Goal: Task Accomplishment & Management: Complete application form

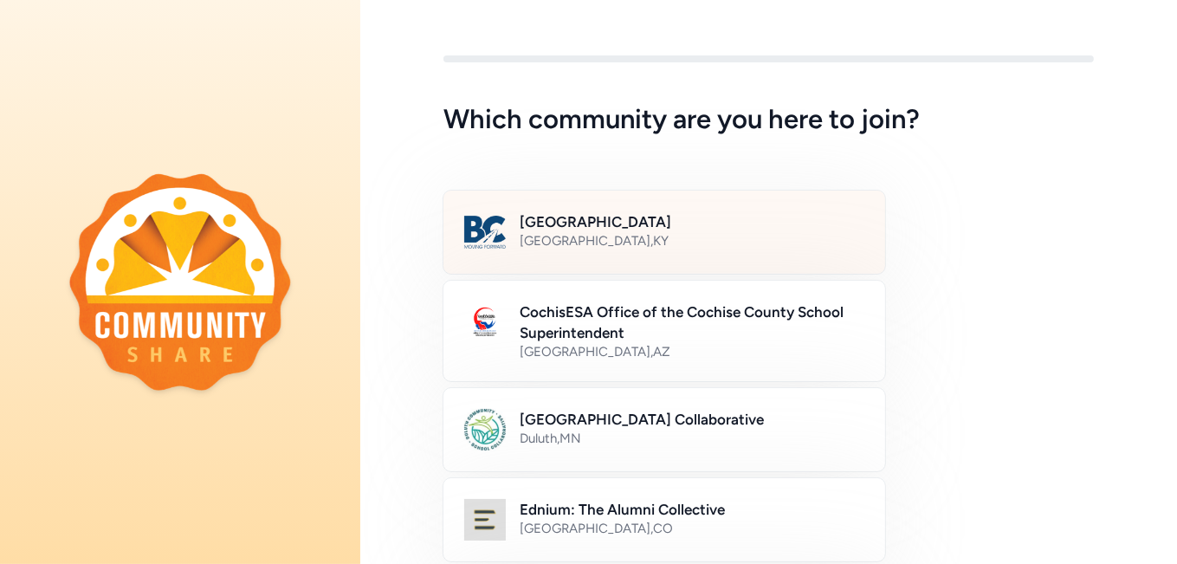
click at [637, 240] on div "[GEOGRAPHIC_DATA] , [GEOGRAPHIC_DATA]" at bounding box center [692, 240] width 345 height 17
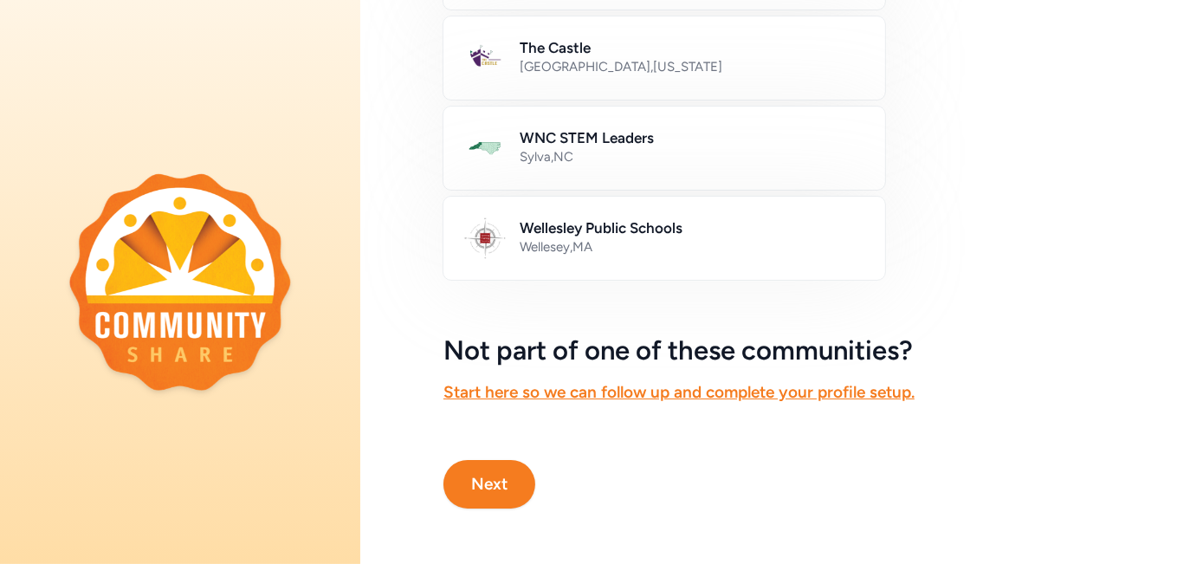
scroll to position [1100, 0]
click at [481, 465] on button "Next" at bounding box center [489, 484] width 92 height 49
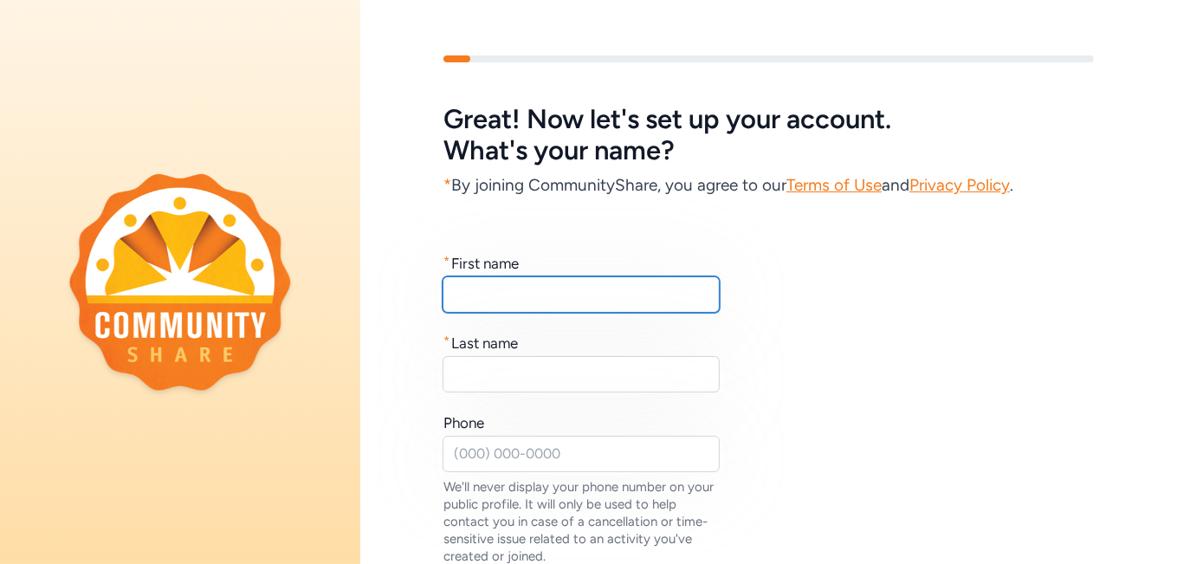
click at [506, 287] on input "text" at bounding box center [581, 294] width 277 height 36
type input "Ben"
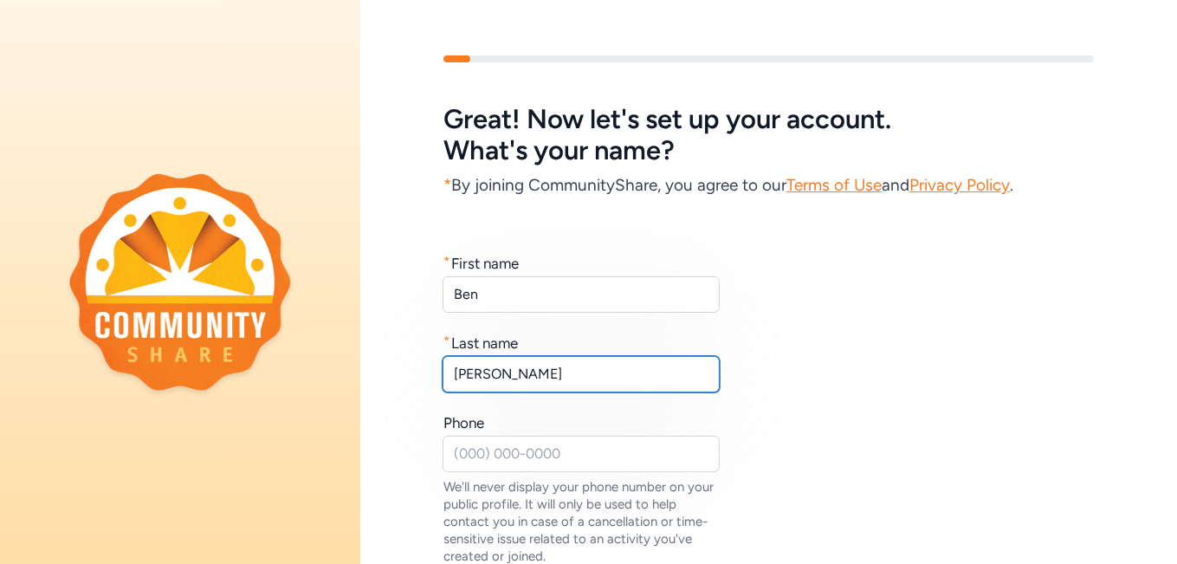
type input "Adkins"
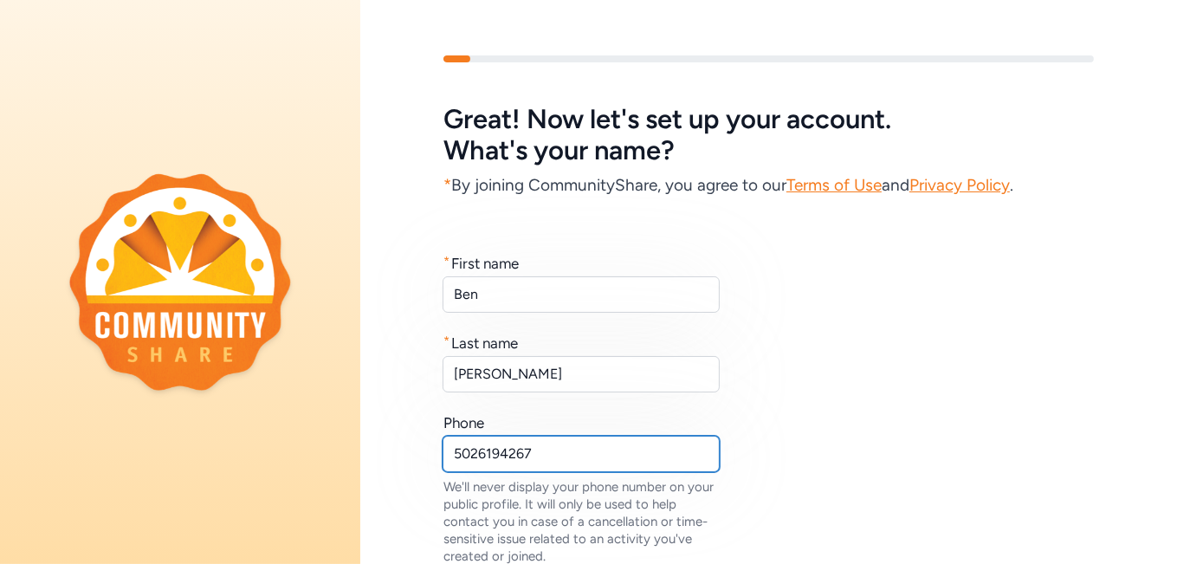
type input "5026194267"
click at [906, 263] on div "* First name Ben * Last name Adkins Phone 5026194267 We'll never display your p…" at bounding box center [768, 409] width 650 height 312
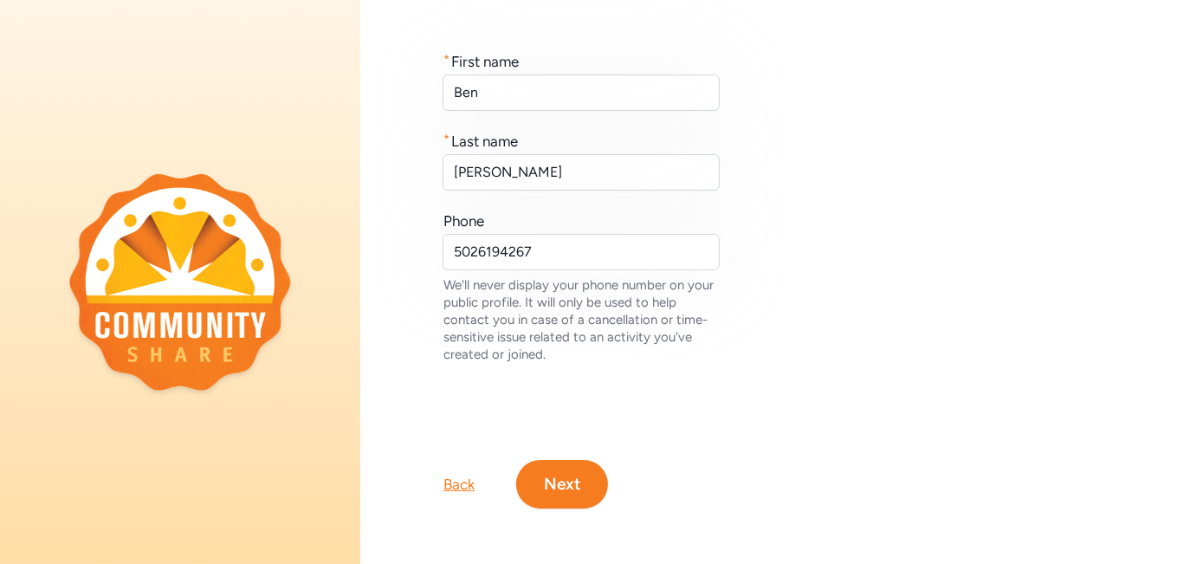
click at [558, 475] on button "Next" at bounding box center [562, 484] width 92 height 49
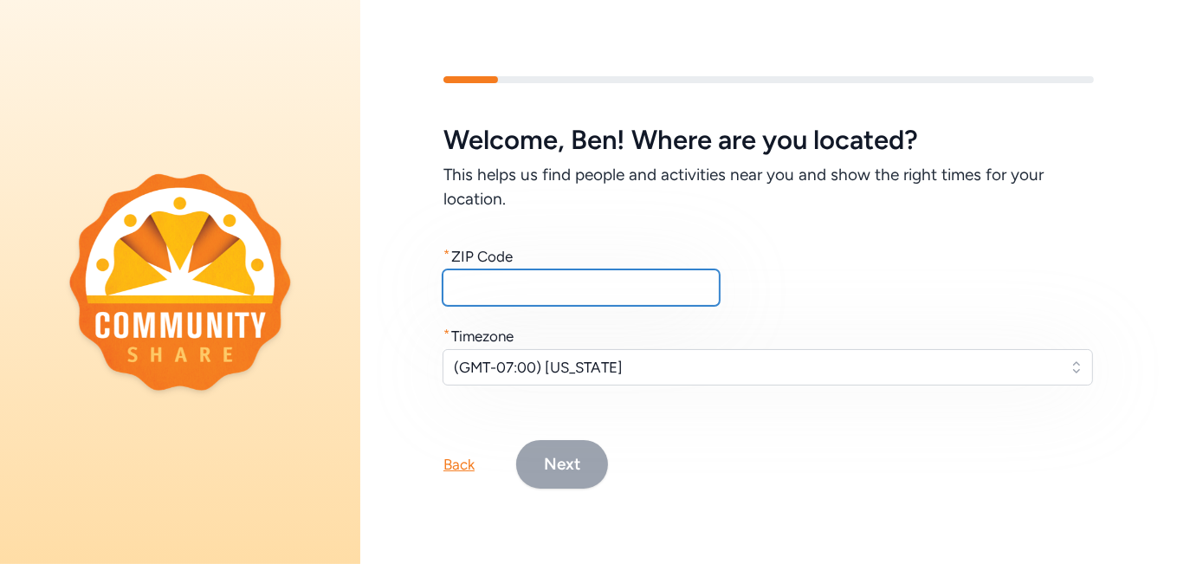
click at [553, 274] on input "text" at bounding box center [581, 287] width 277 height 36
type input "40047"
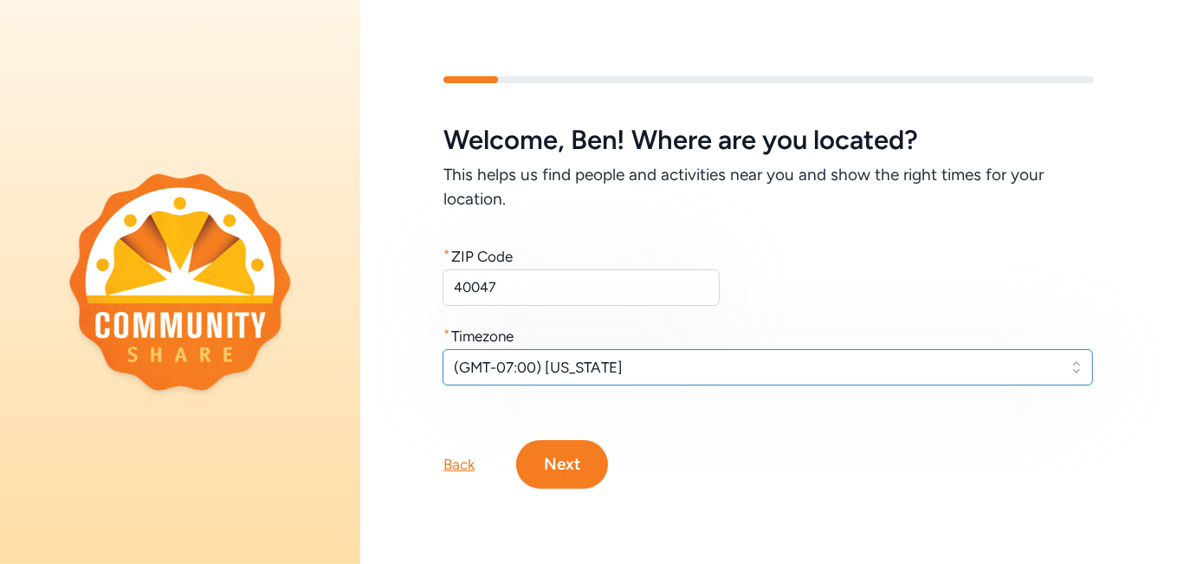
click at [584, 357] on span "(GMT-07:00) Arizona" at bounding box center [756, 367] width 604 height 21
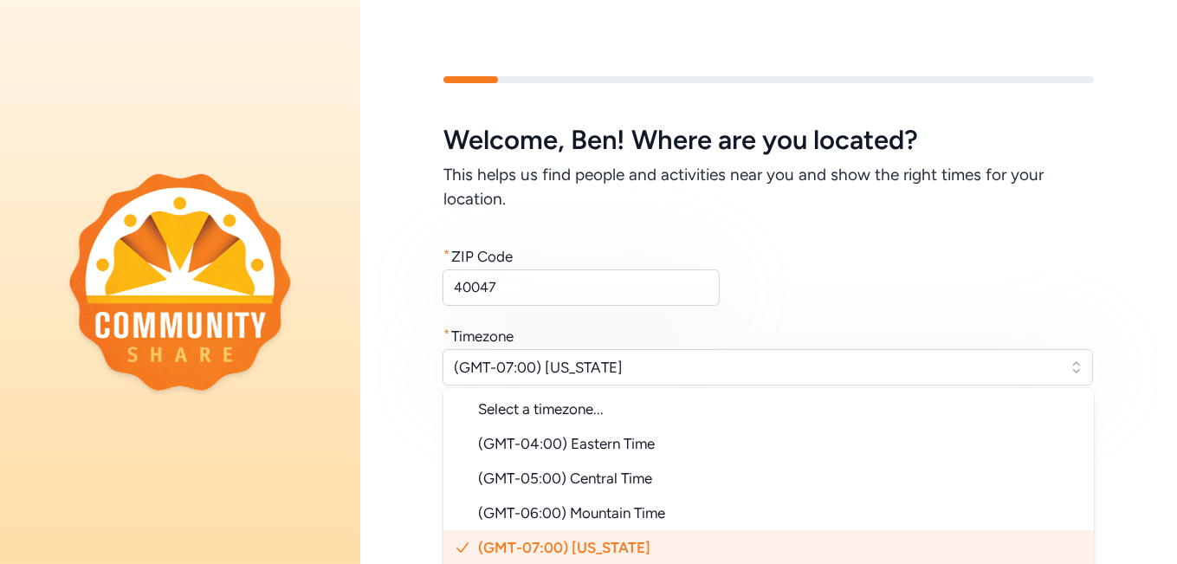
scroll to position [7, 0]
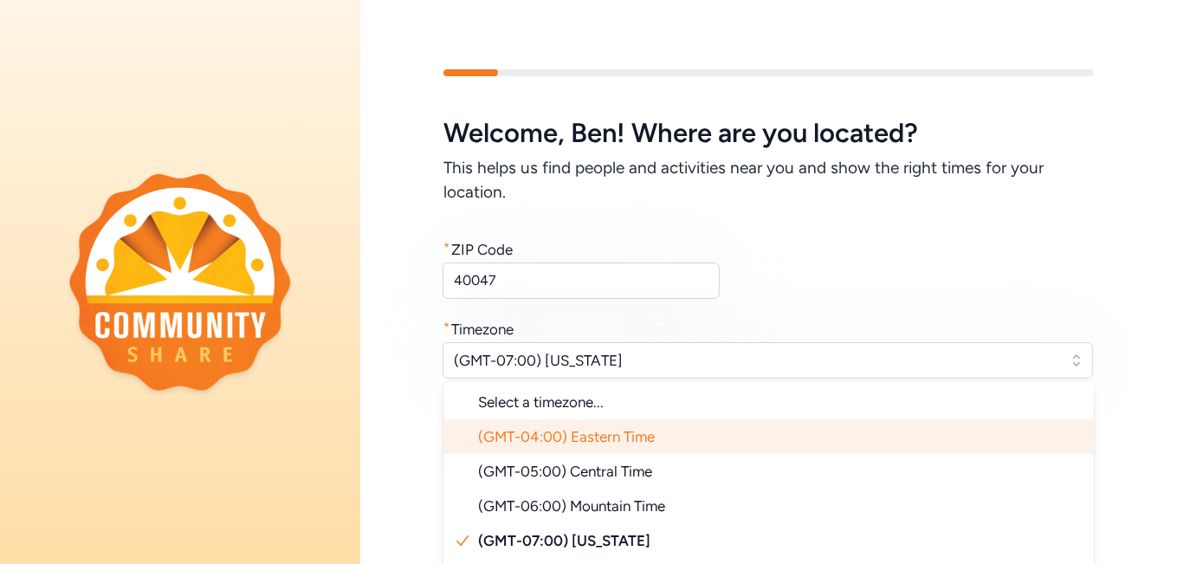
click at [568, 428] on span "(GMT-04:00) Eastern Time" at bounding box center [566, 436] width 177 height 17
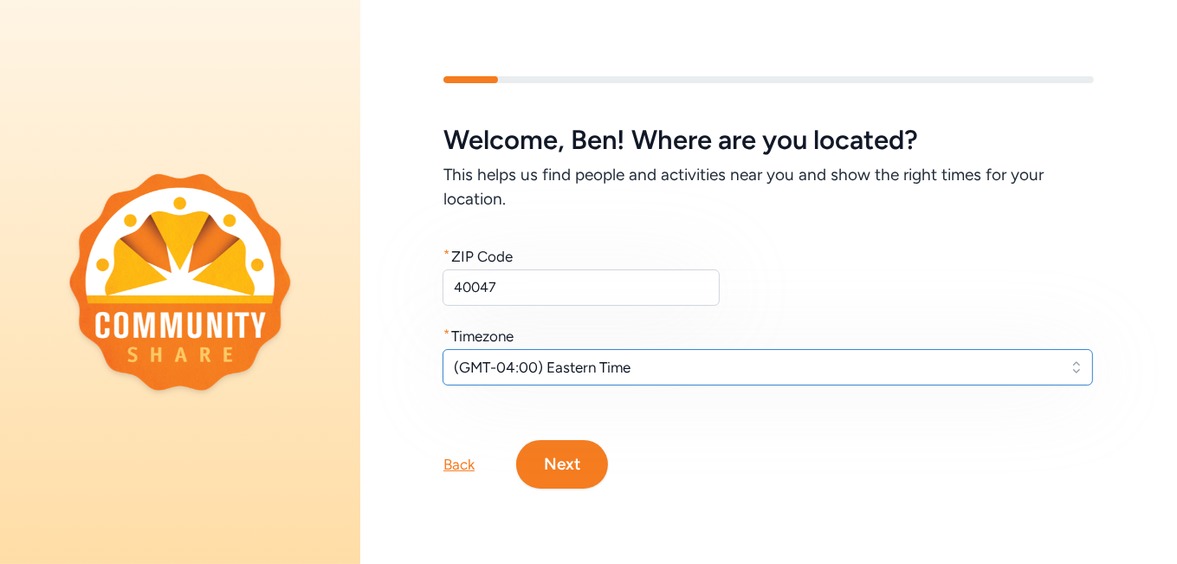
scroll to position [0, 0]
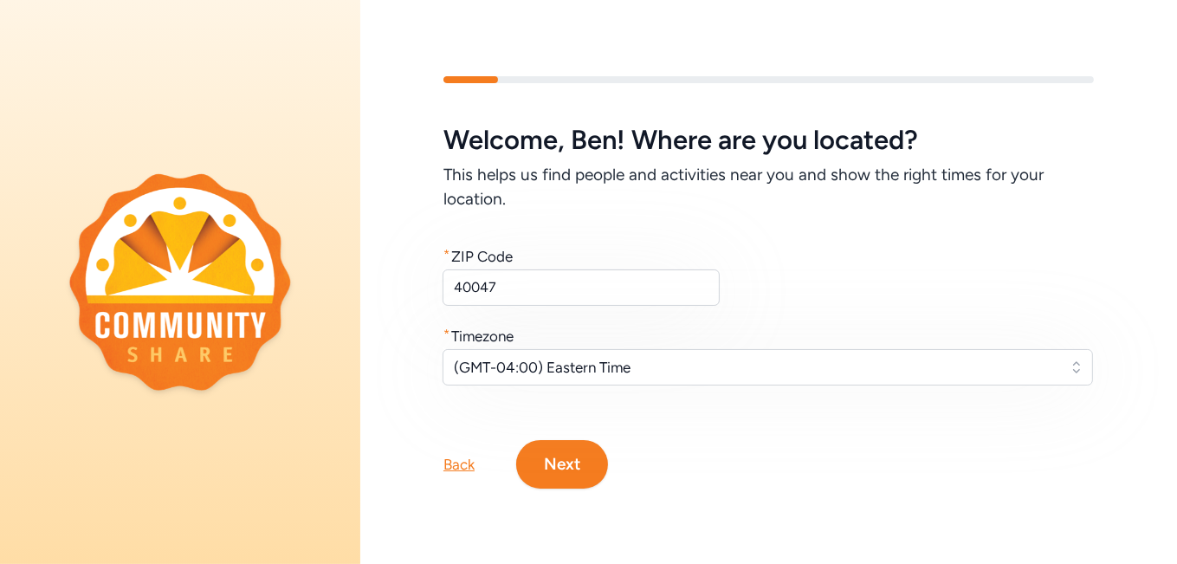
click at [560, 455] on button "Next" at bounding box center [562, 464] width 92 height 49
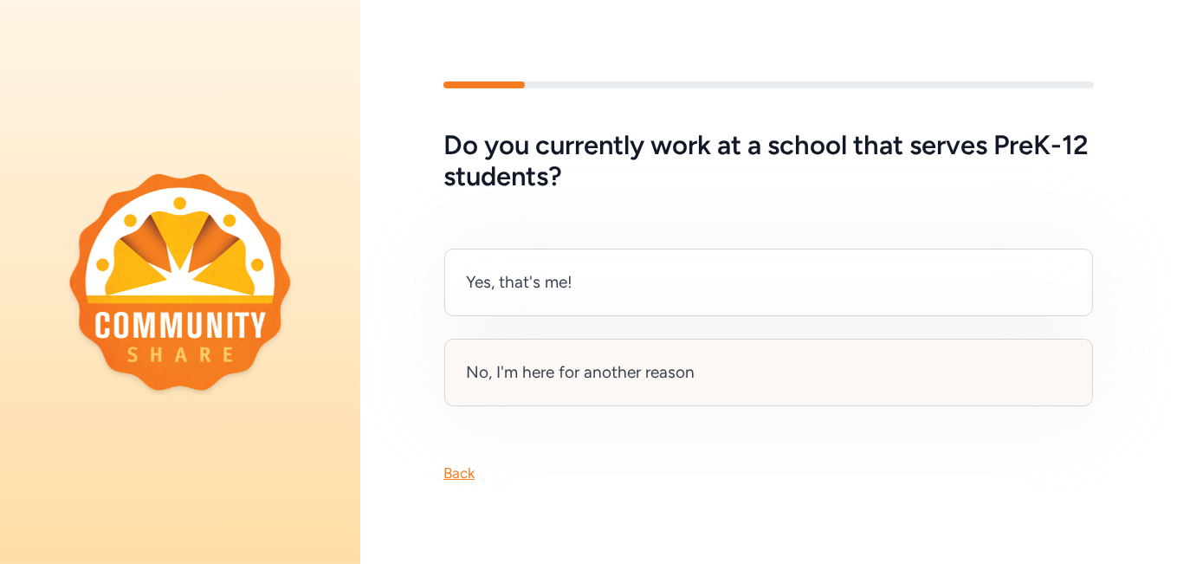
click at [633, 377] on div "No, I'm here for another reason" at bounding box center [580, 372] width 229 height 24
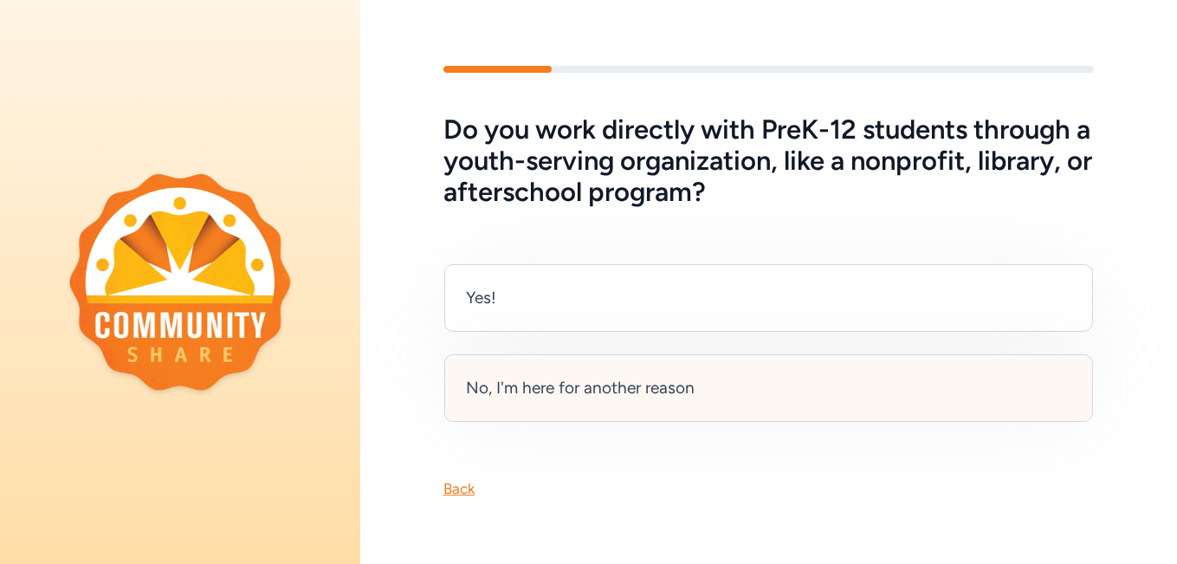
click at [645, 379] on div "No, I'm here for another reason" at bounding box center [580, 388] width 229 height 24
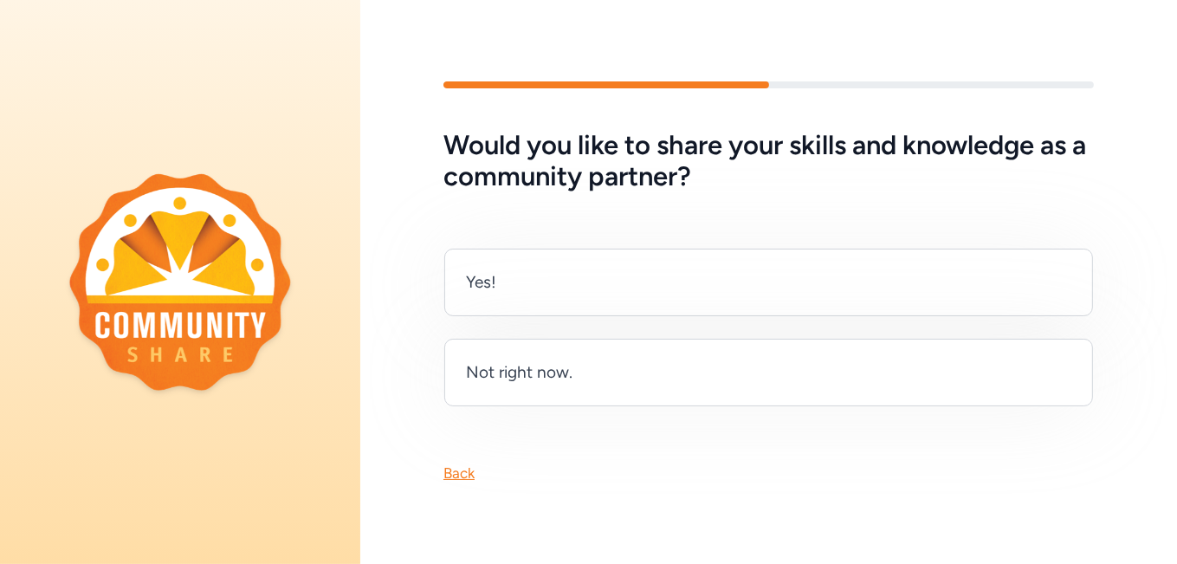
click at [461, 463] on div "Back" at bounding box center [458, 473] width 31 height 21
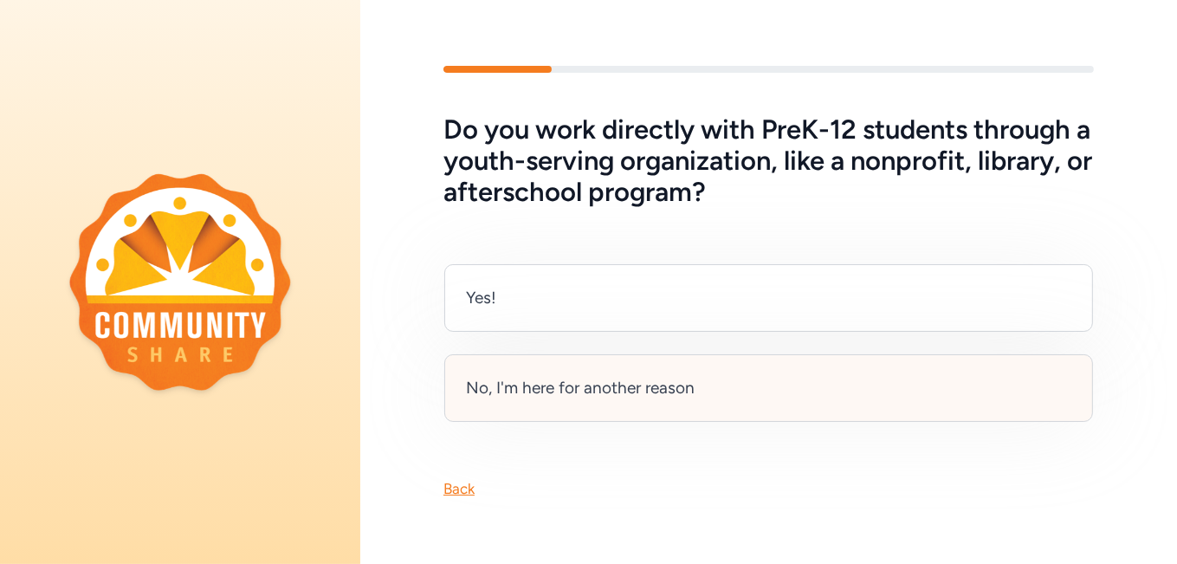
click at [596, 388] on div "No, I'm here for another reason" at bounding box center [580, 388] width 229 height 24
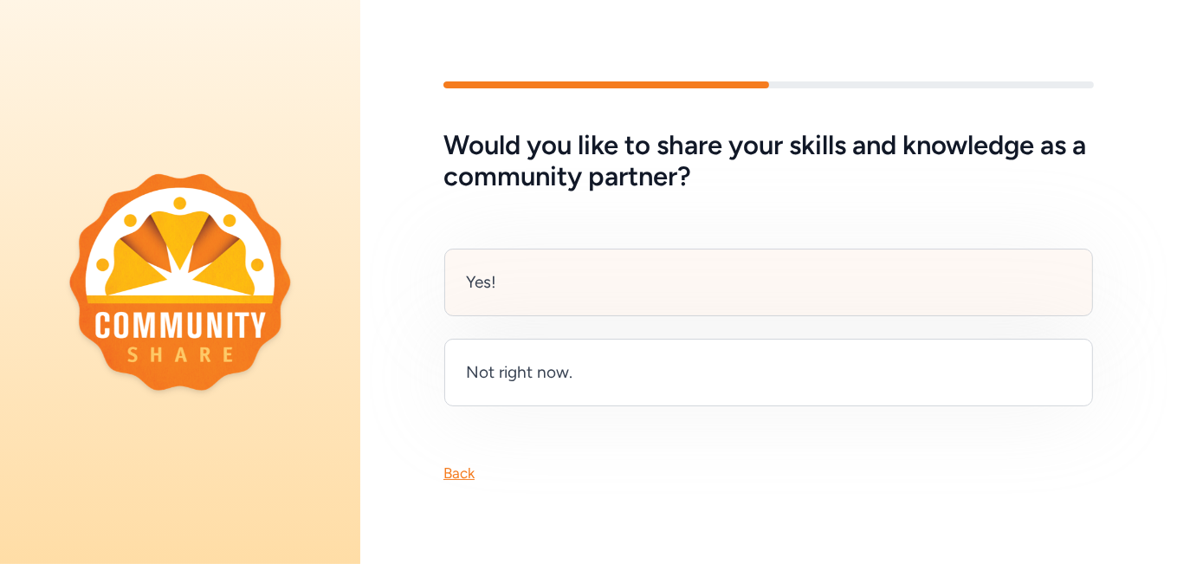
click at [583, 267] on div "Yes!" at bounding box center [768, 283] width 649 height 68
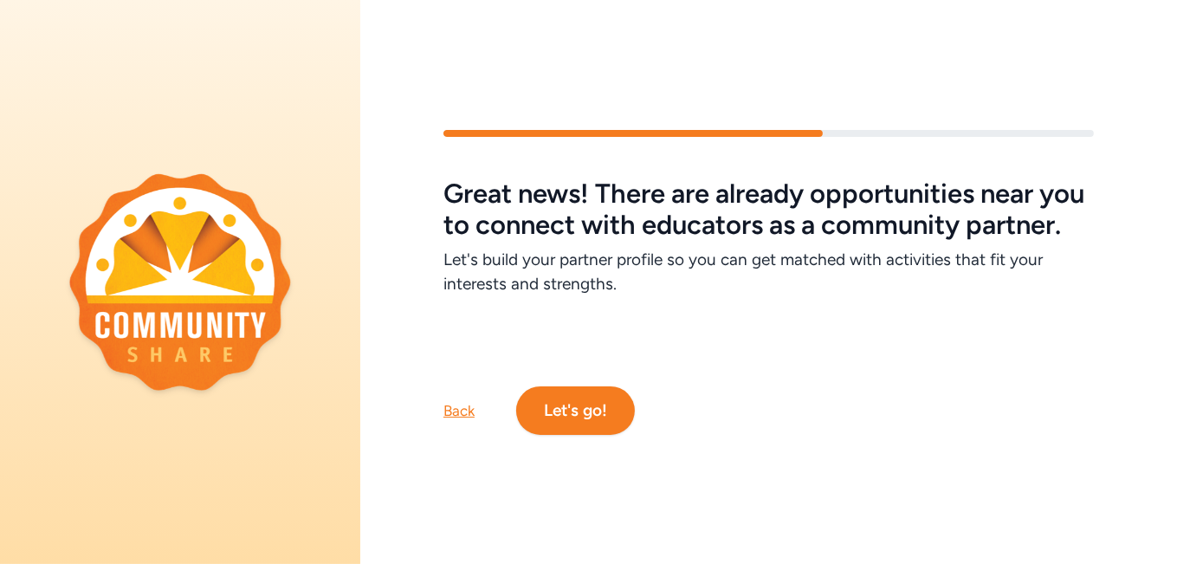
click at [575, 411] on button "Let's go!" at bounding box center [575, 410] width 119 height 49
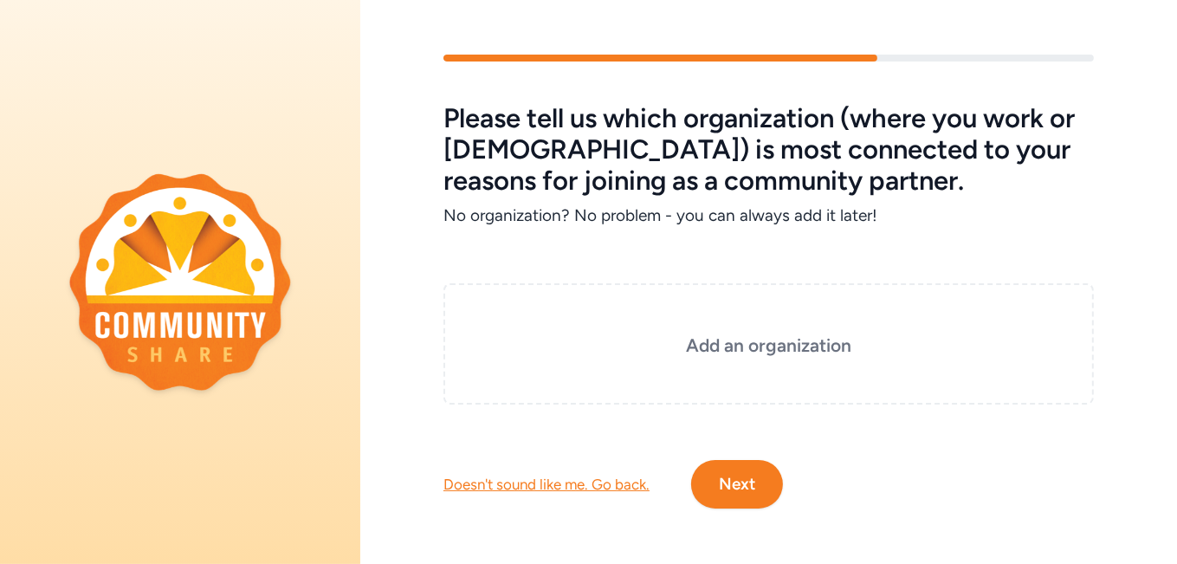
scroll to position [12, 0]
click at [744, 477] on button "Next" at bounding box center [737, 484] width 92 height 49
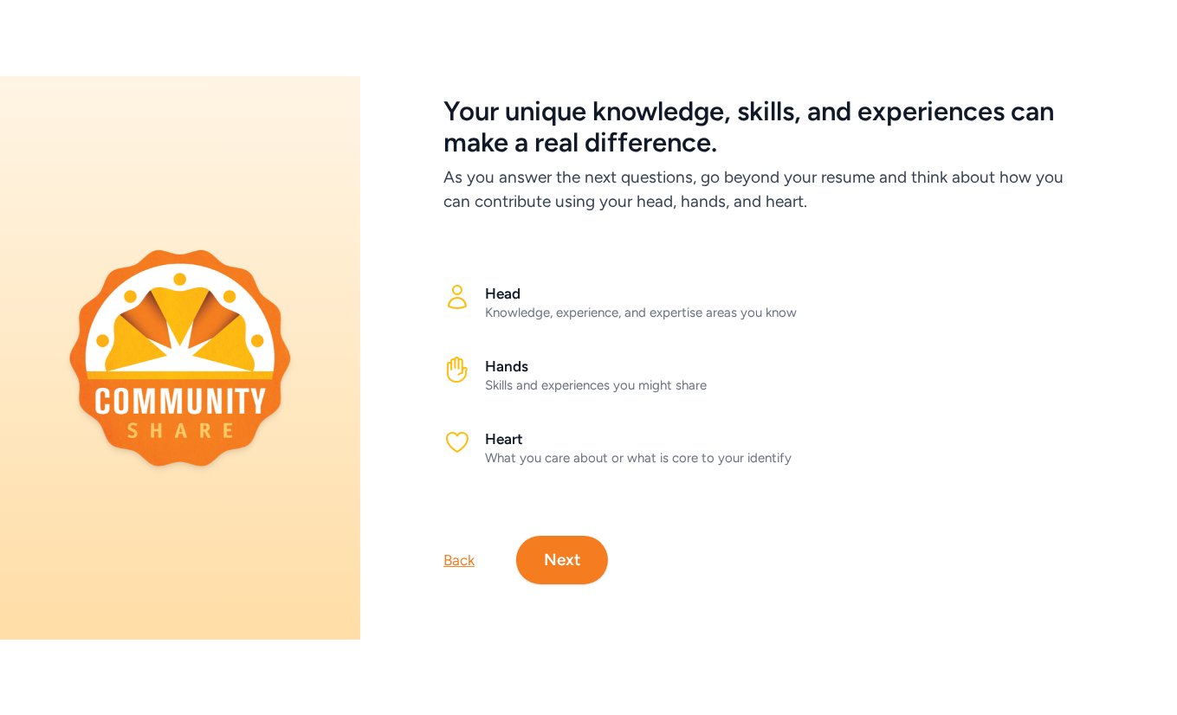
scroll to position [97, 0]
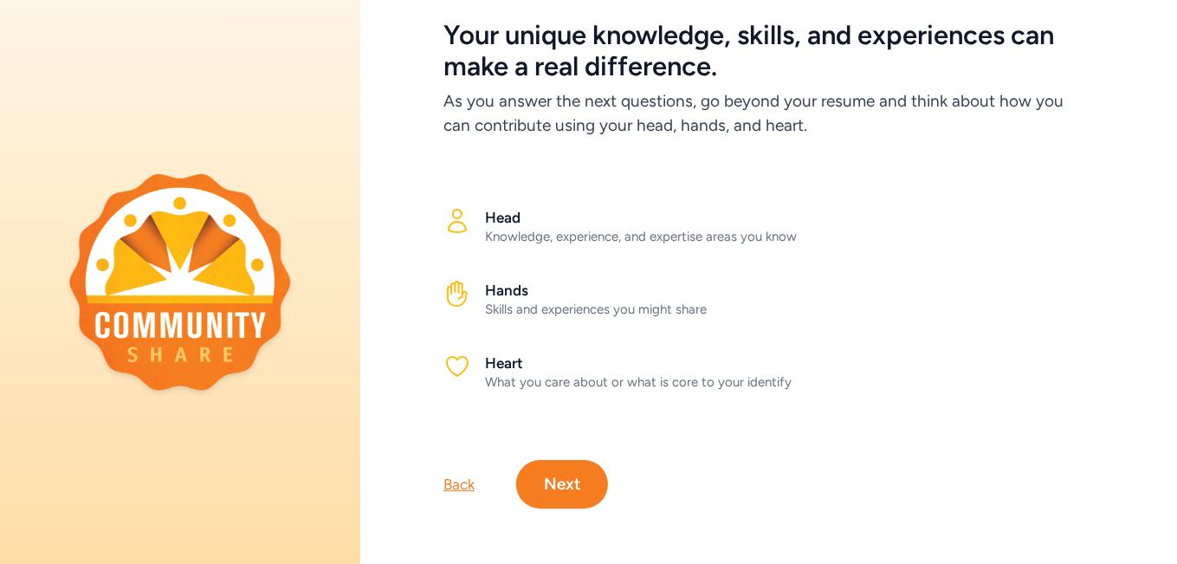
click at [572, 476] on button "Next" at bounding box center [562, 484] width 92 height 49
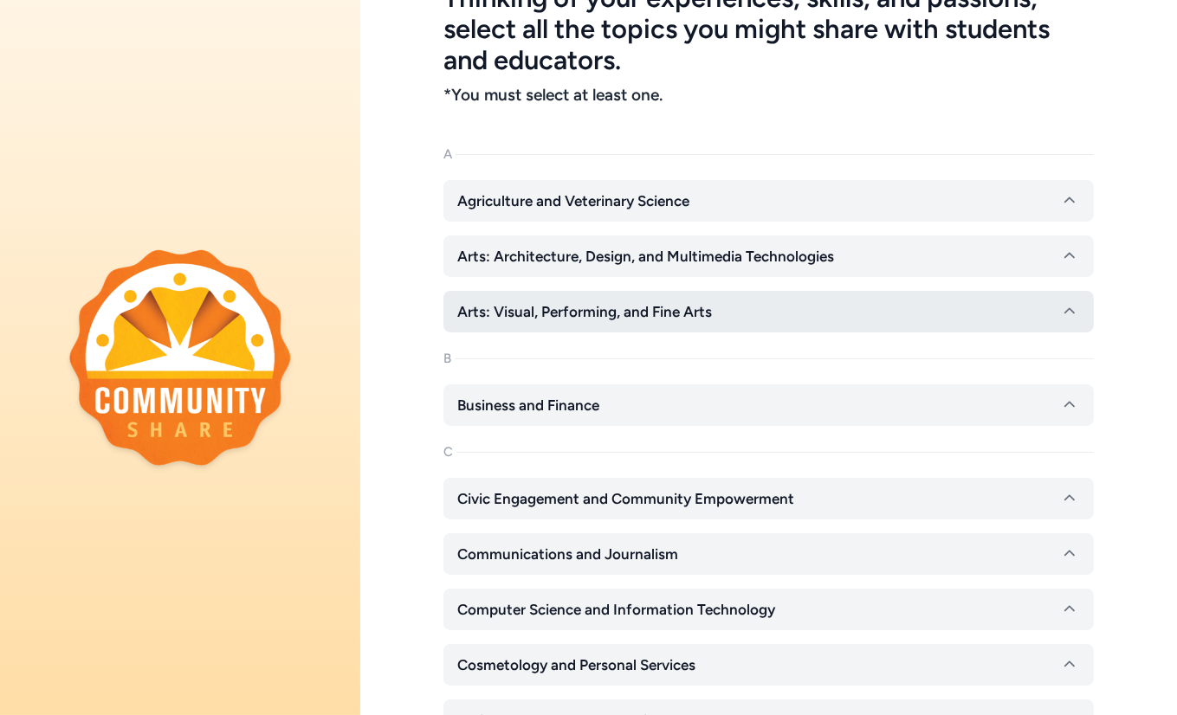
scroll to position [132, 0]
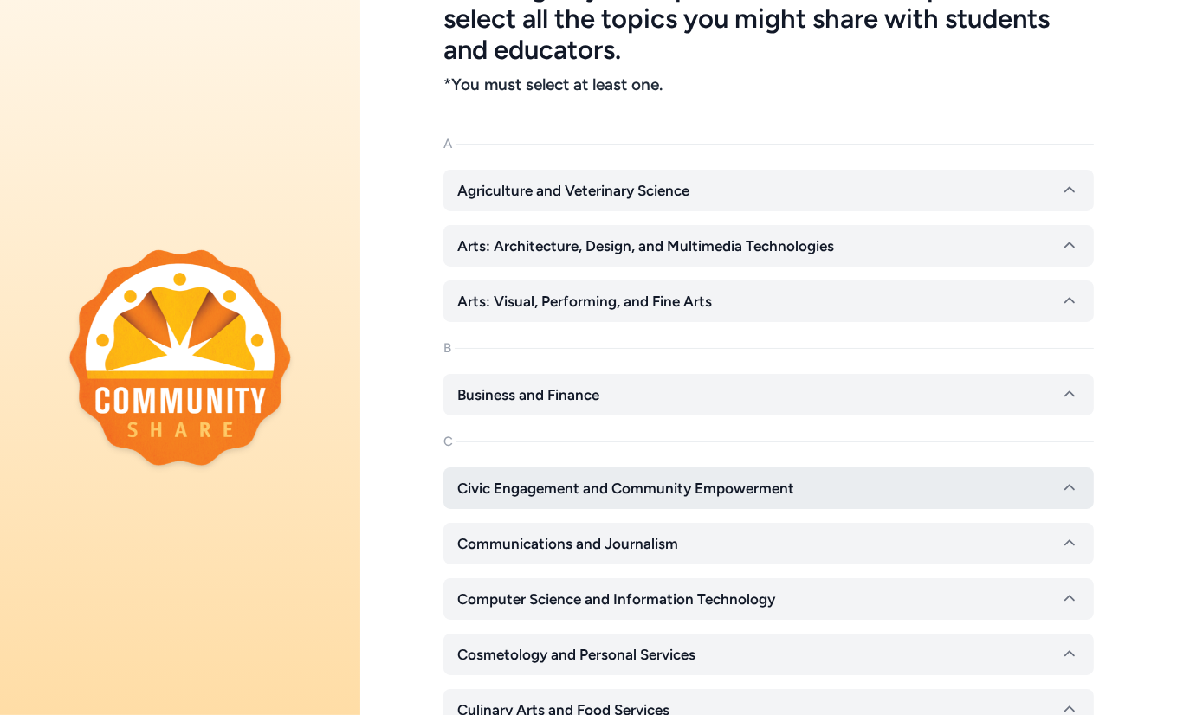
click at [618, 490] on span "Civic Engagement and Community Empowerment" at bounding box center [625, 488] width 337 height 21
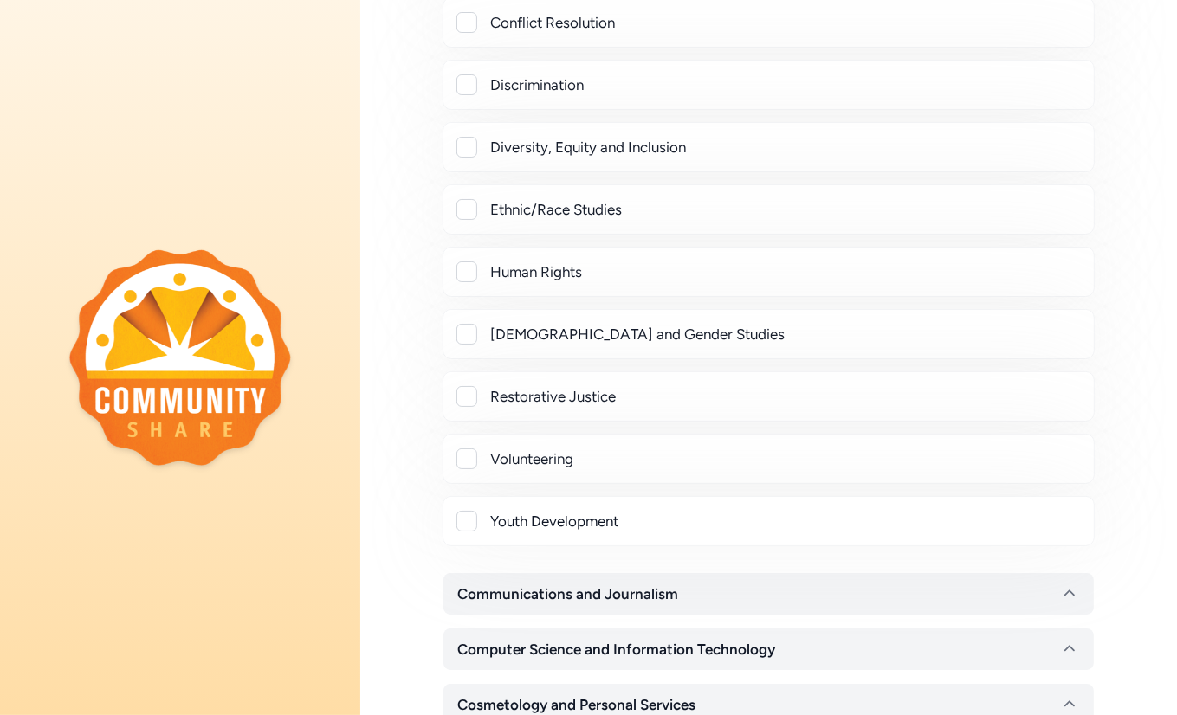
scroll to position [720, 0]
click at [467, 456] on div at bounding box center [466, 458] width 21 height 21
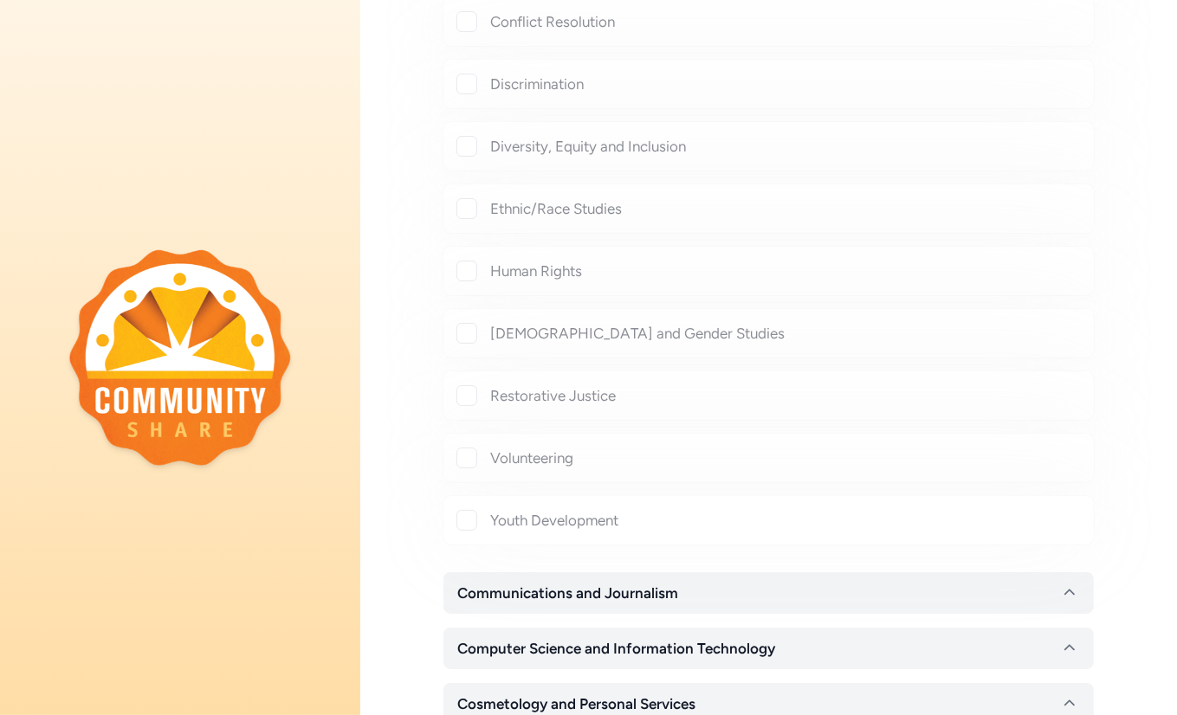
checkbox input "true"
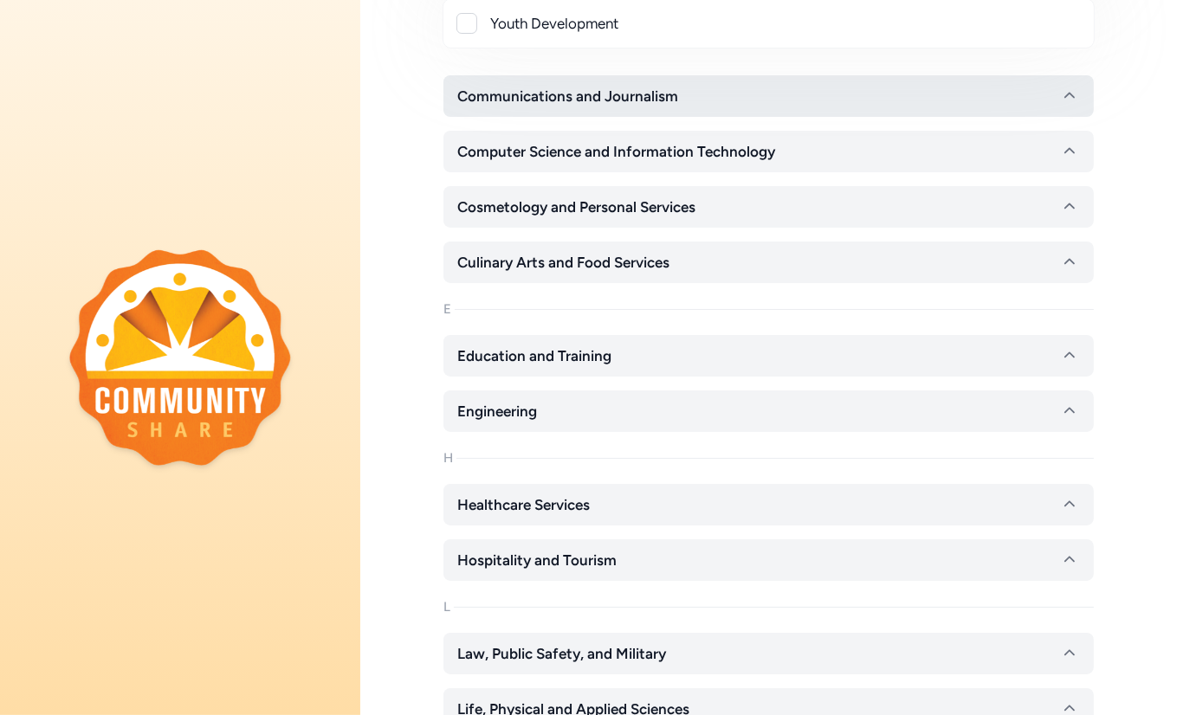
scroll to position [1282, 0]
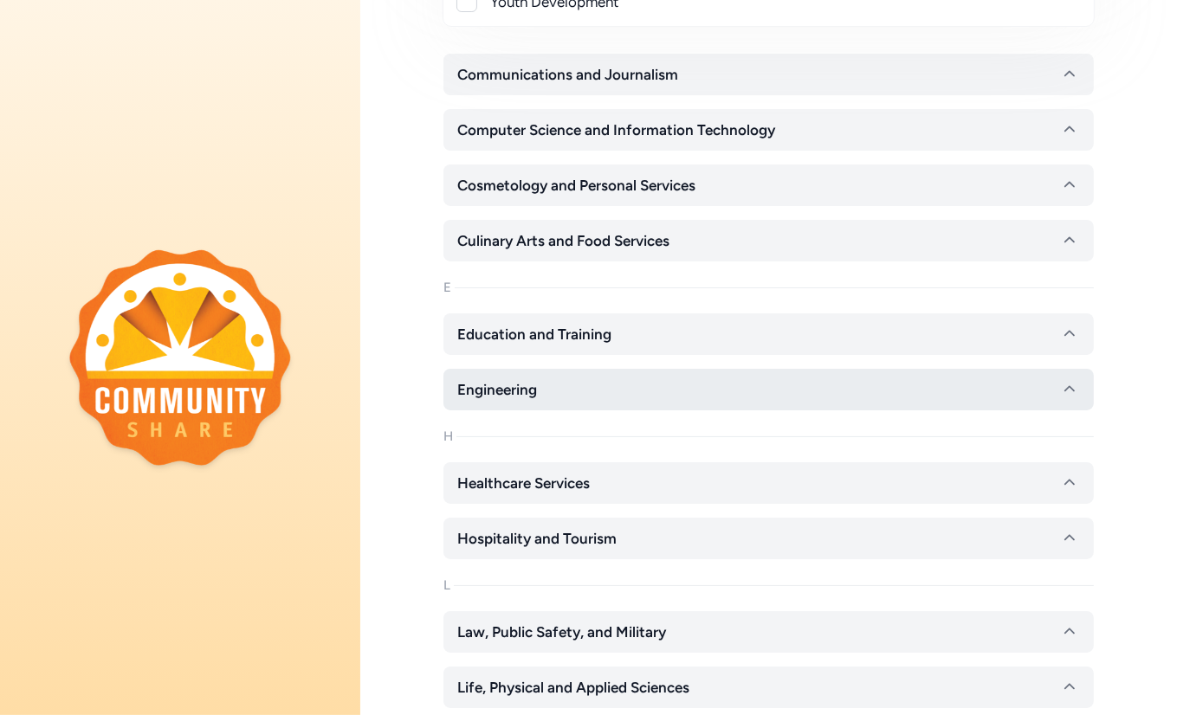
click at [555, 392] on button "Engineering" at bounding box center [768, 390] width 650 height 42
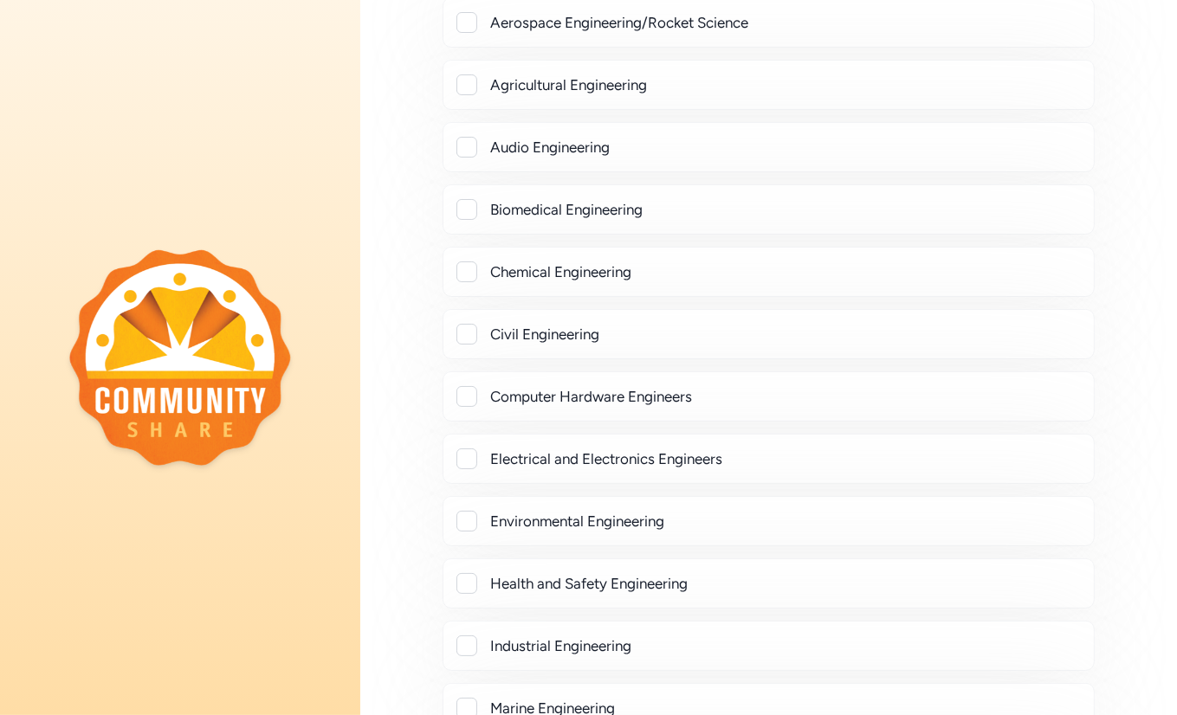
scroll to position [1708, 0]
click at [475, 458] on div at bounding box center [466, 459] width 21 height 21
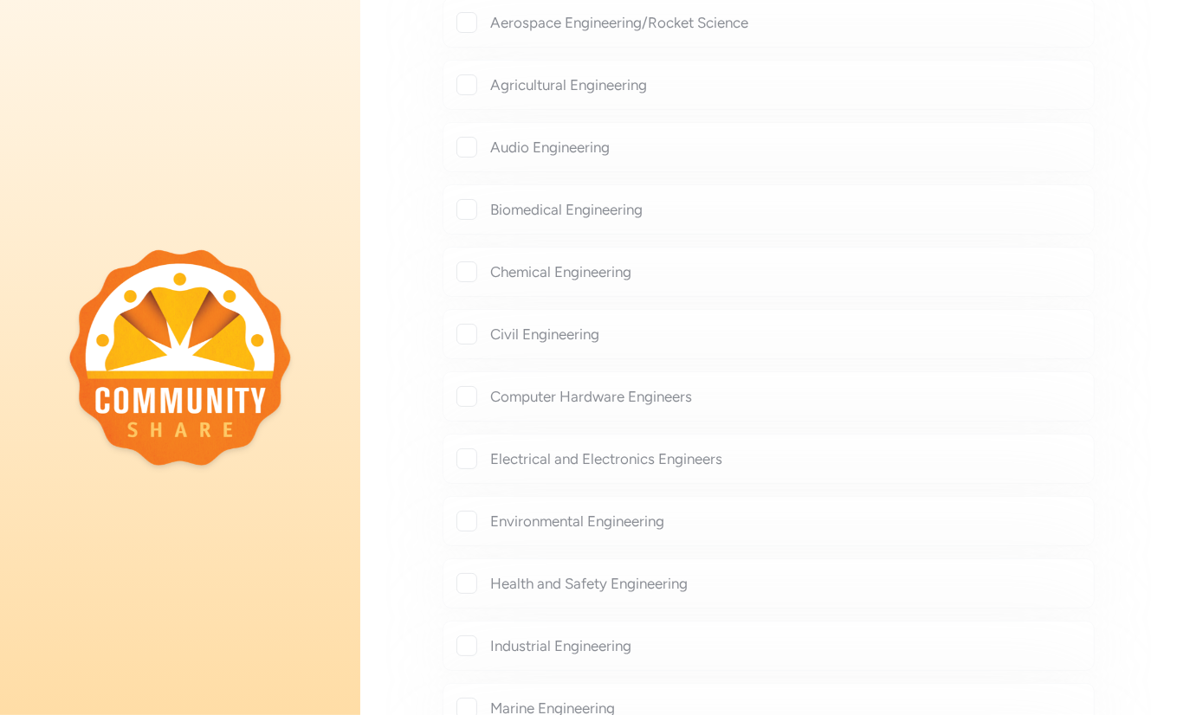
checkbox input "true"
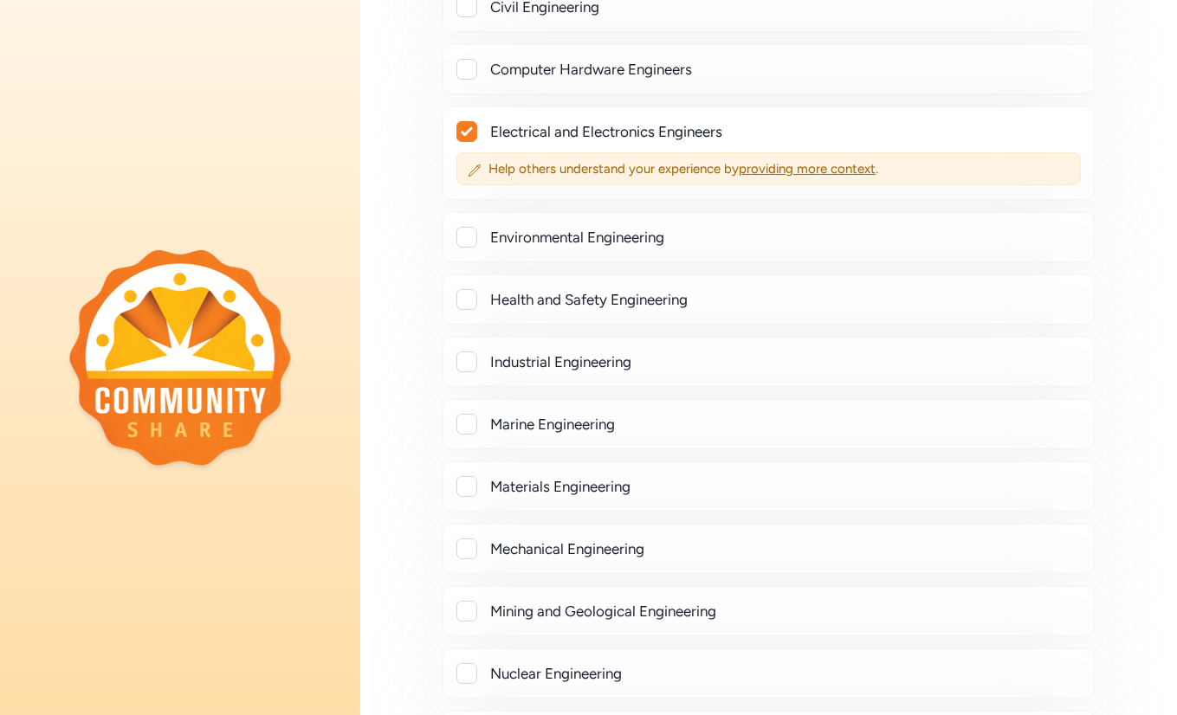
scroll to position [2036, 0]
click at [469, 538] on div at bounding box center [466, 548] width 21 height 21
checkbox input "true"
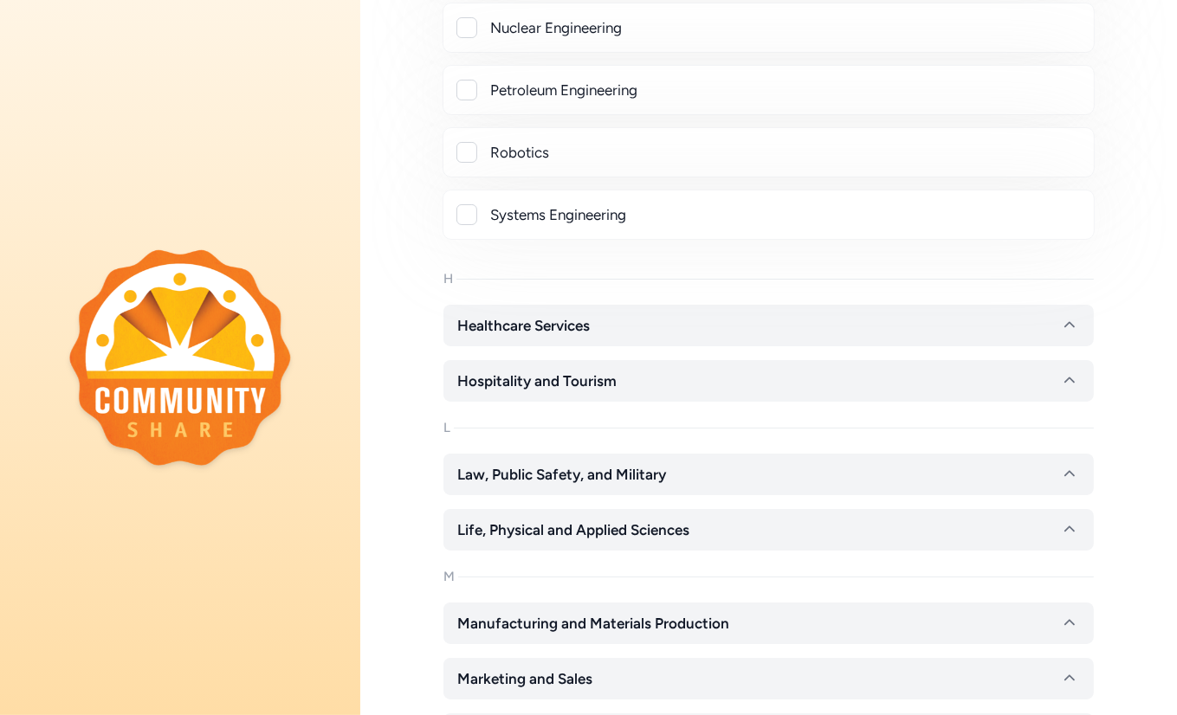
scroll to position [2922, 0]
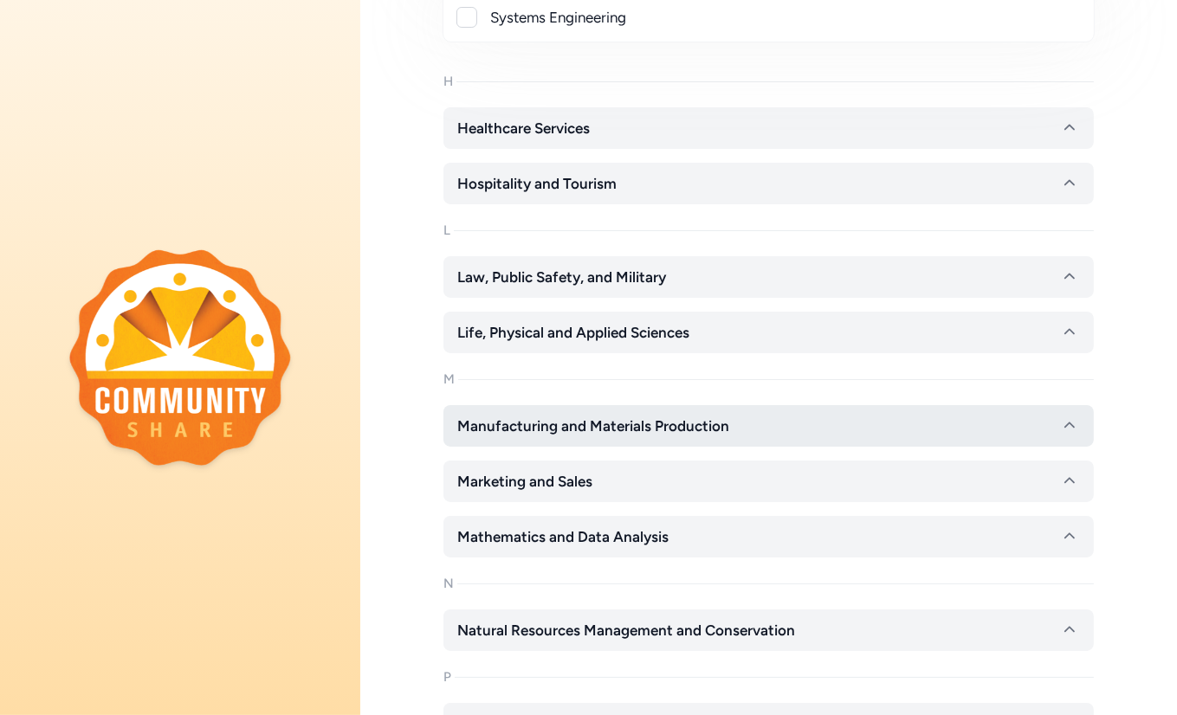
click at [555, 416] on span "Manufacturing and Materials Production" at bounding box center [593, 426] width 272 height 21
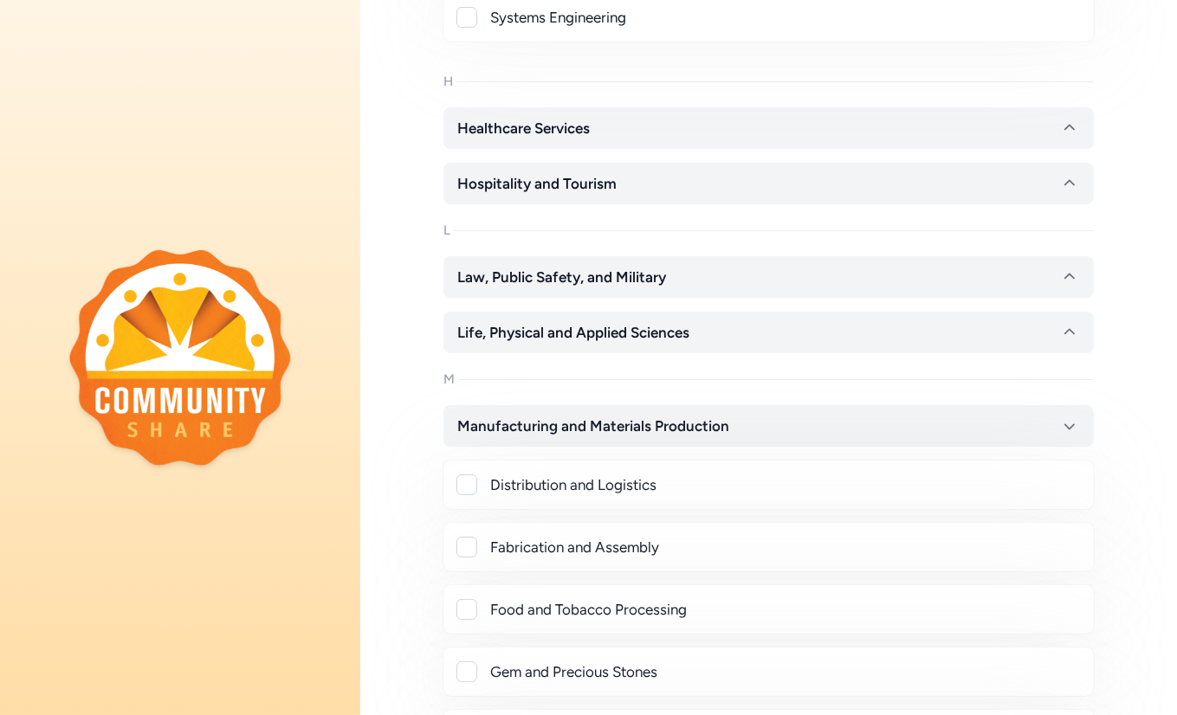
click at [469, 476] on div at bounding box center [466, 485] width 21 height 21
checkbox input "true"
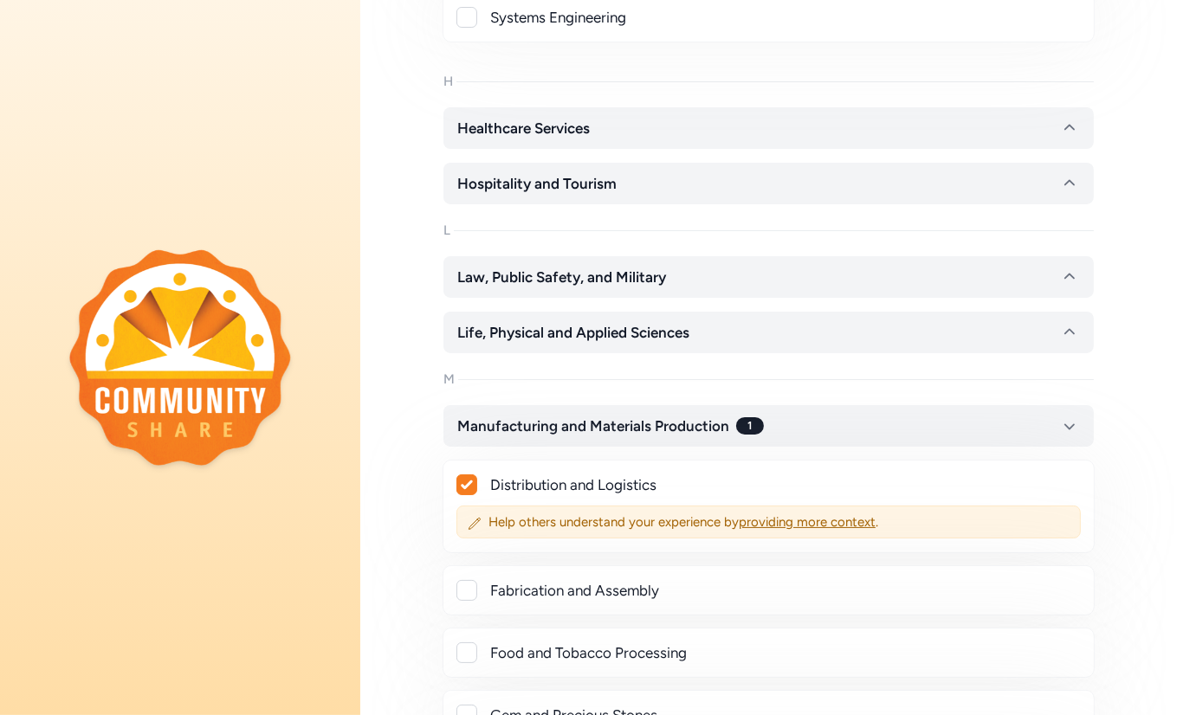
click at [470, 563] on div at bounding box center [466, 590] width 21 height 21
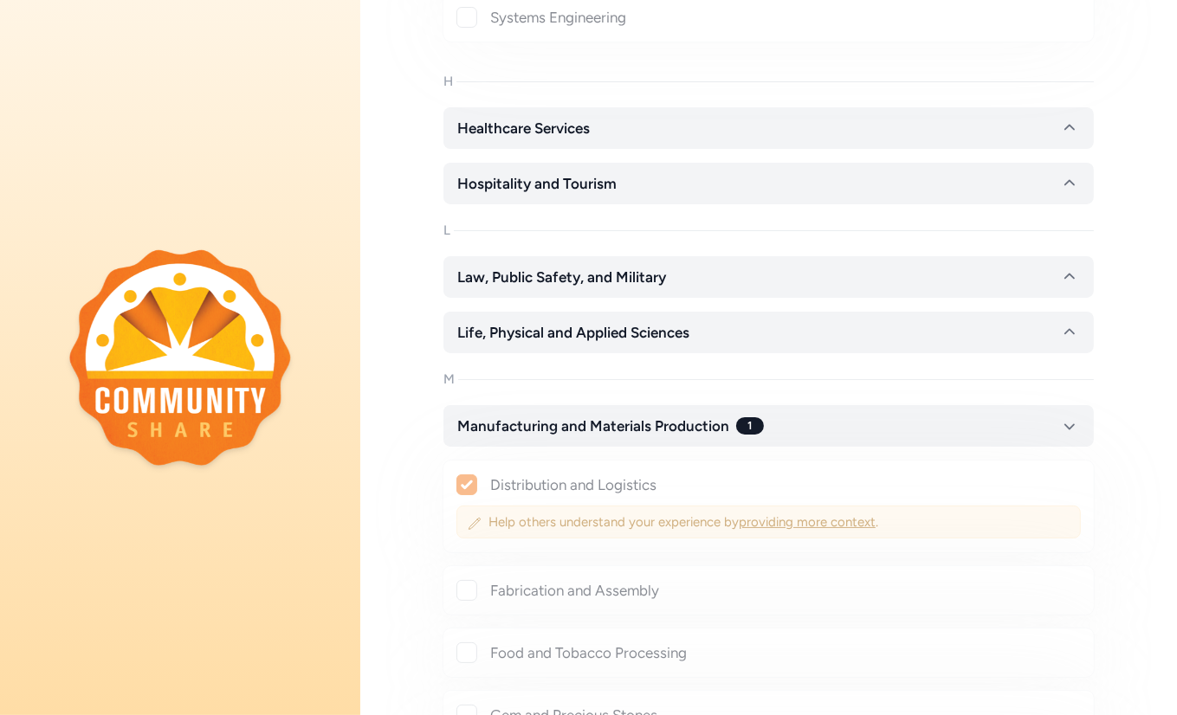
checkbox input "true"
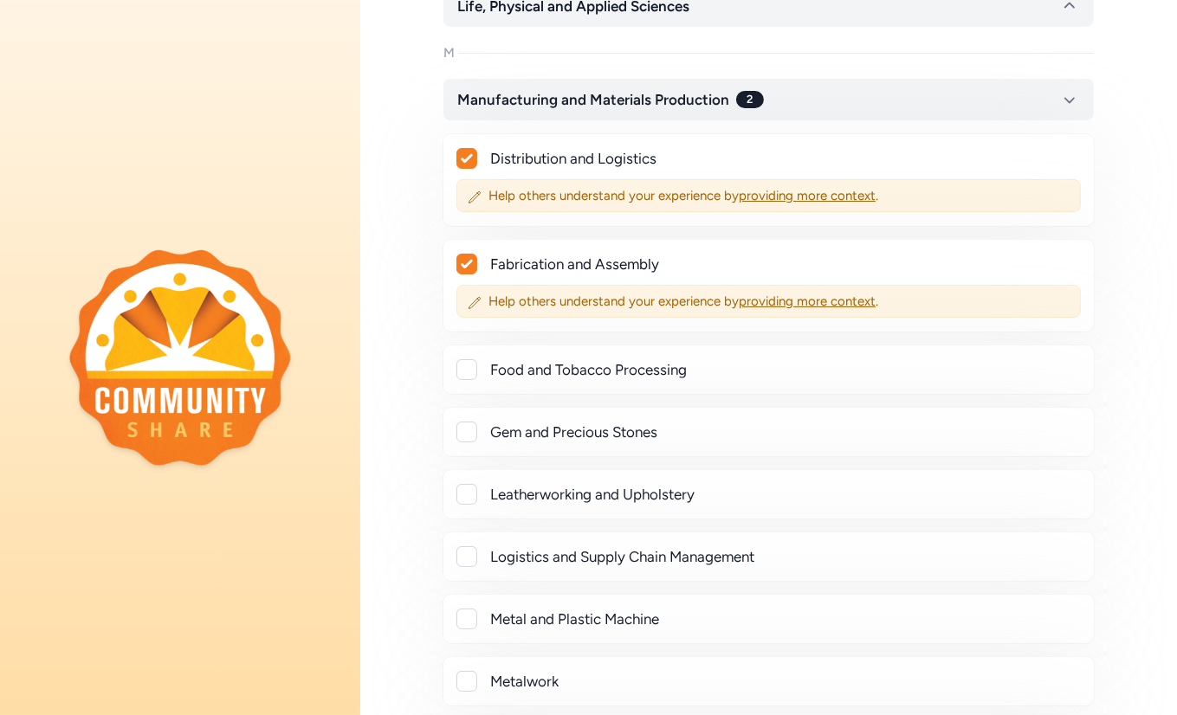
scroll to position [3250, 0]
click at [463, 546] on div at bounding box center [466, 556] width 21 height 21
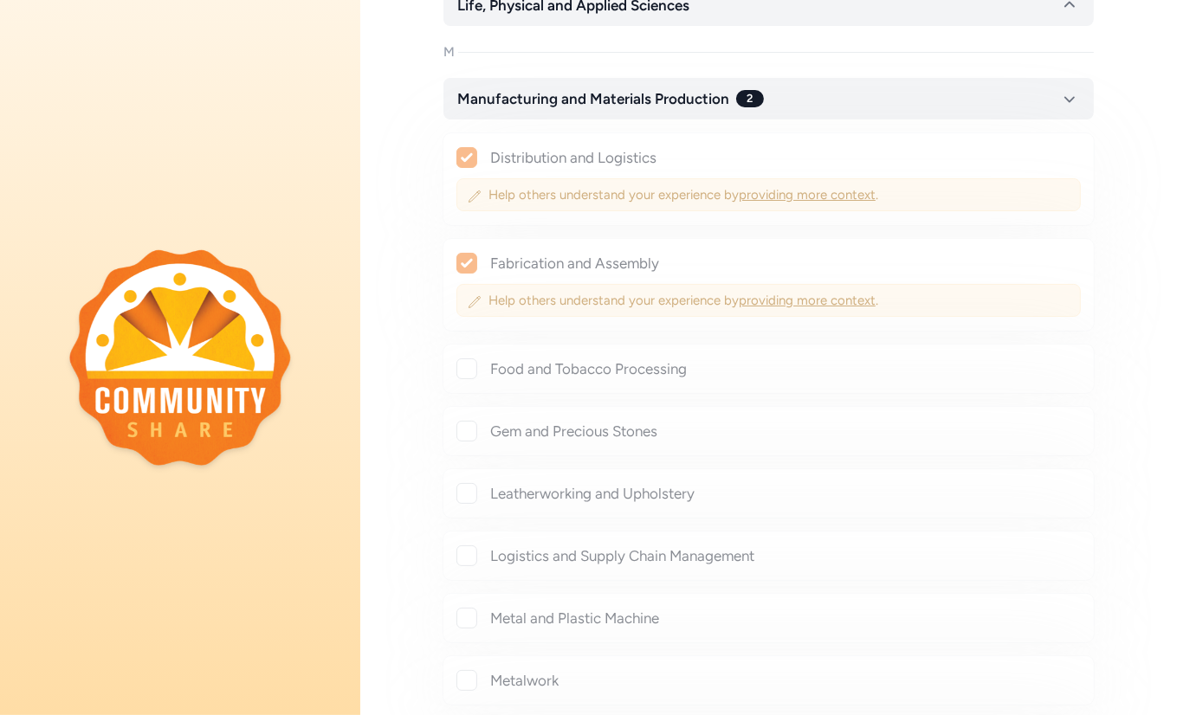
checkbox input "true"
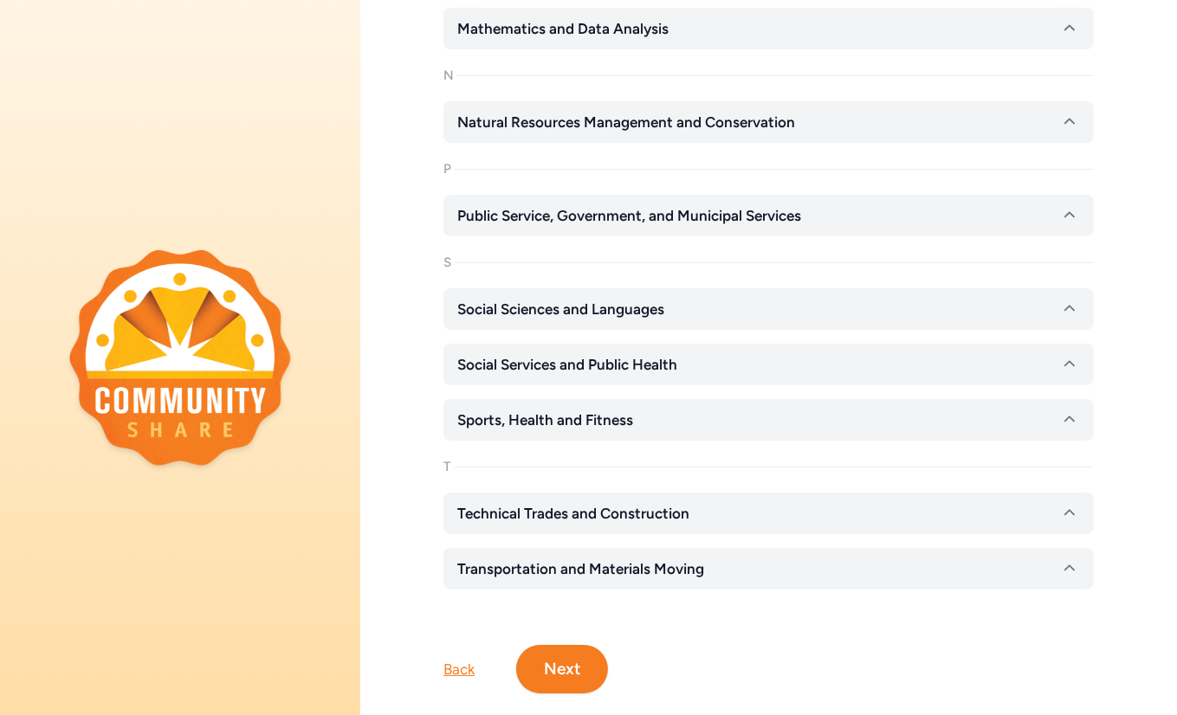
scroll to position [4478, 0]
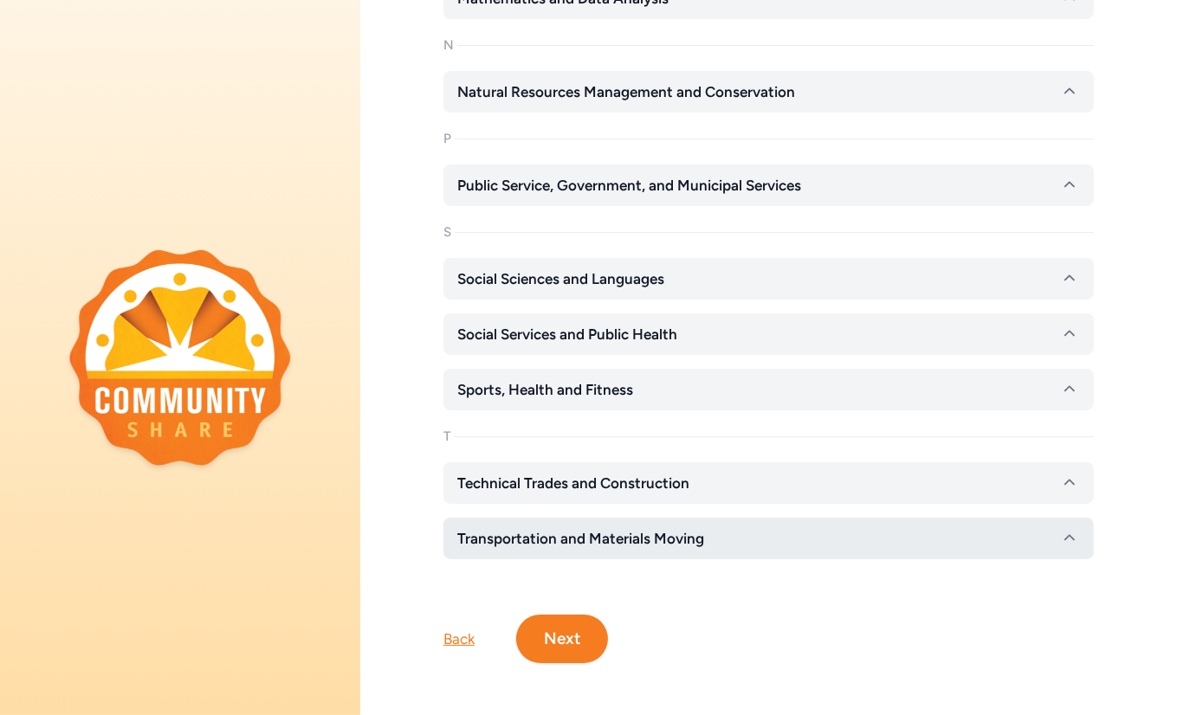
click at [622, 528] on span "Transportation and Materials Moving" at bounding box center [580, 538] width 247 height 21
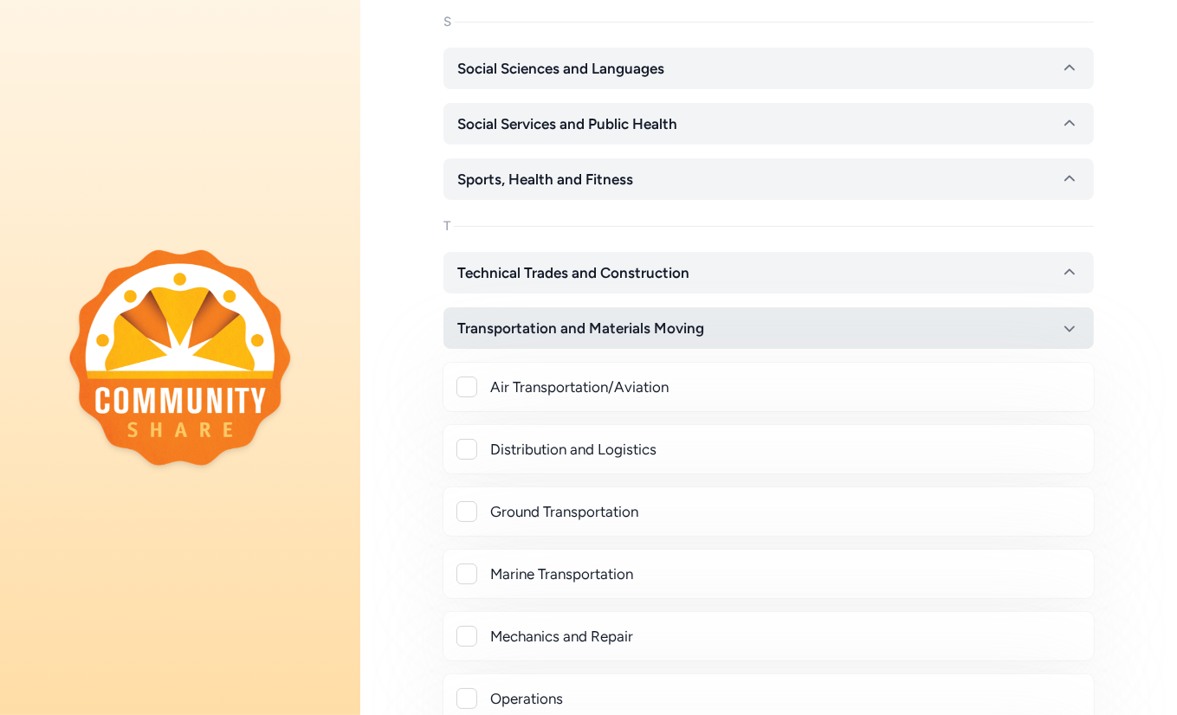
scroll to position [4695, 0]
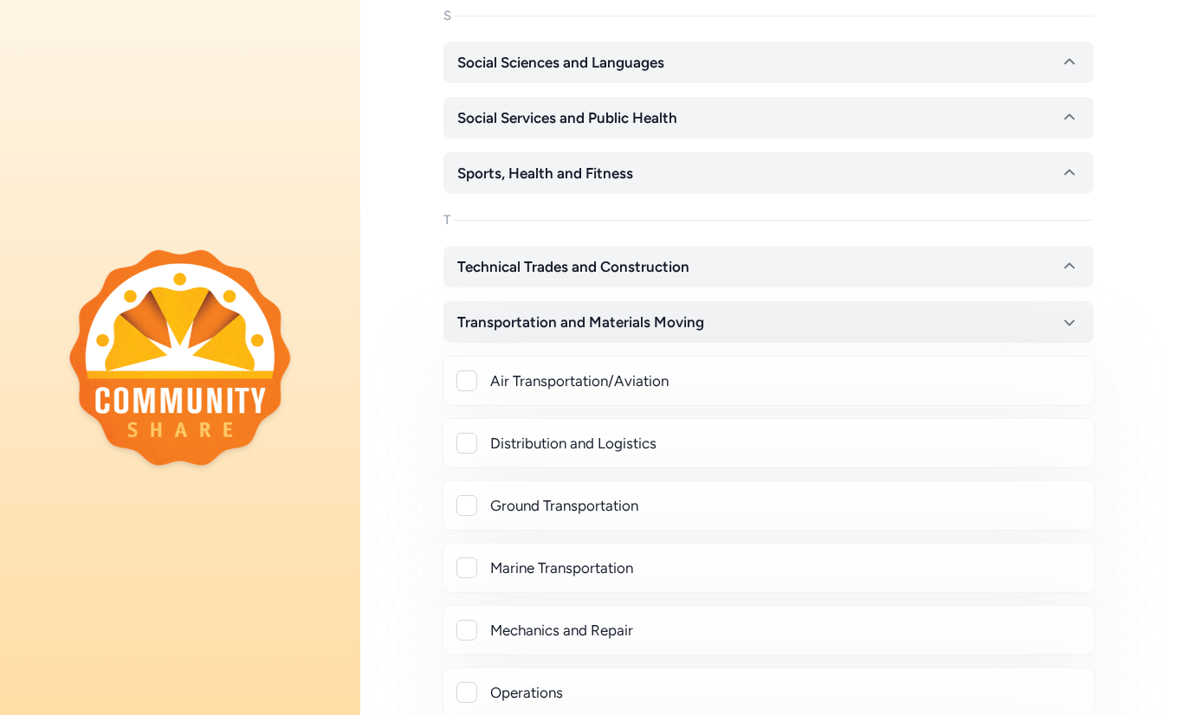
click at [546, 433] on div "Distribution and Logistics" at bounding box center [785, 443] width 590 height 21
checkbox input "true"
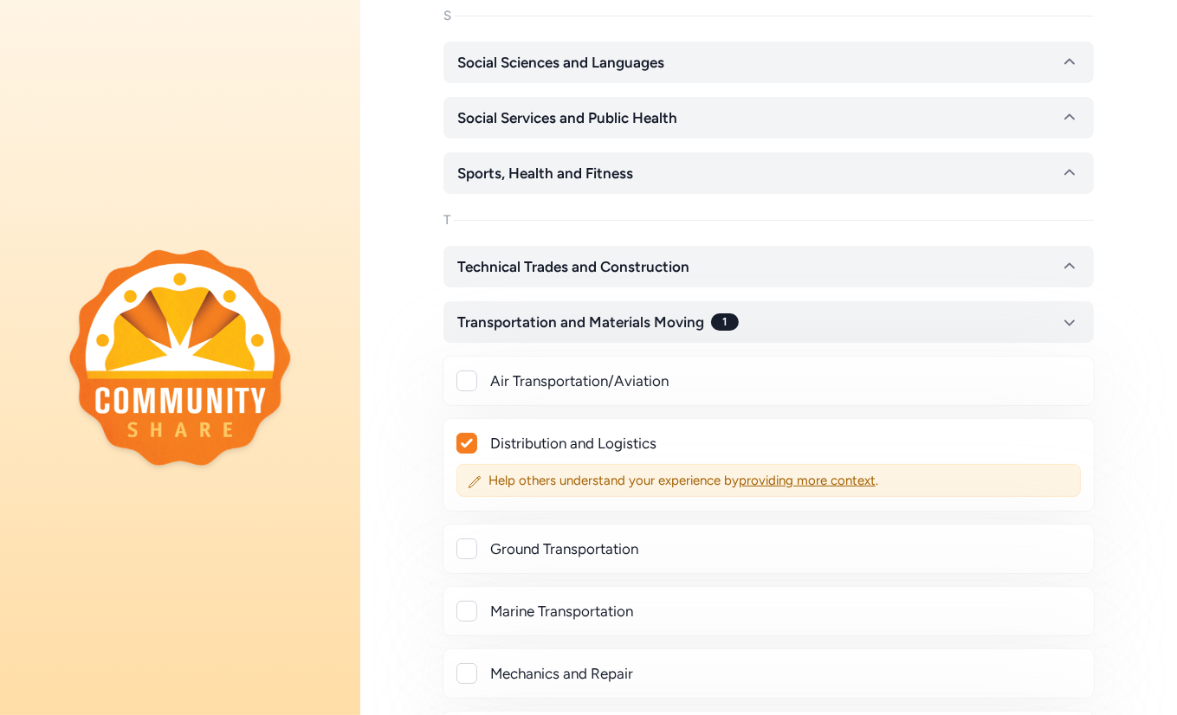
click at [466, 539] on div at bounding box center [466, 549] width 21 height 21
checkbox input "true"
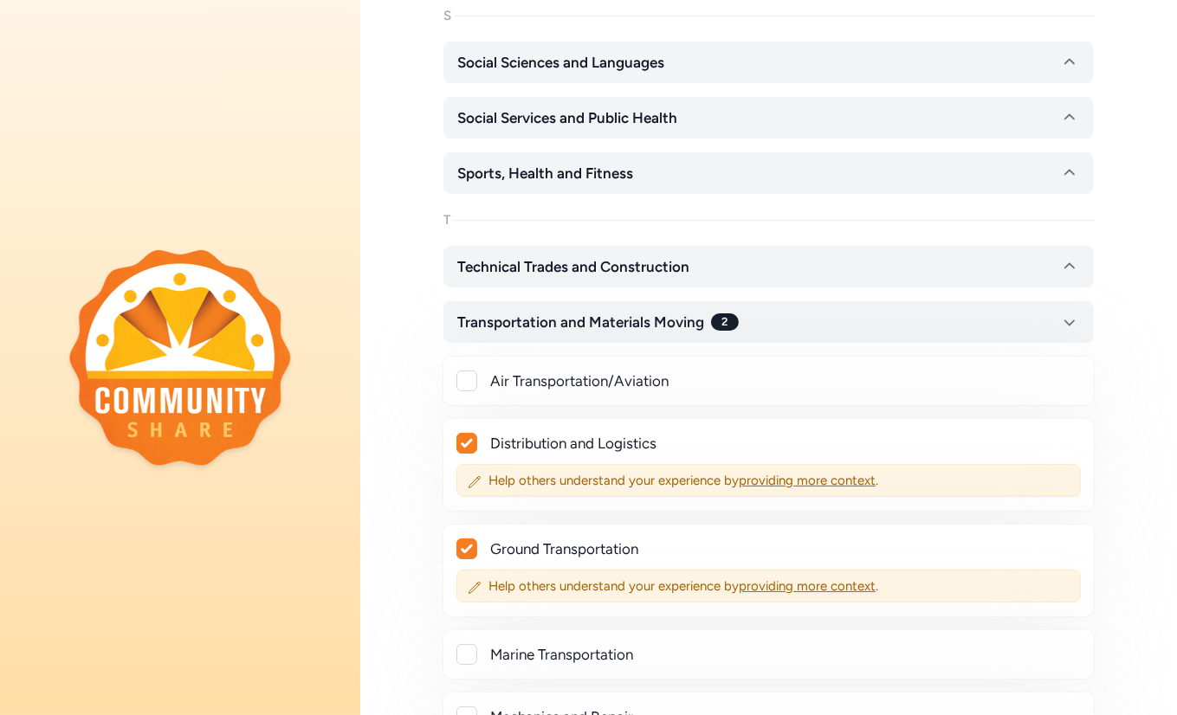
scroll to position [5074, 0]
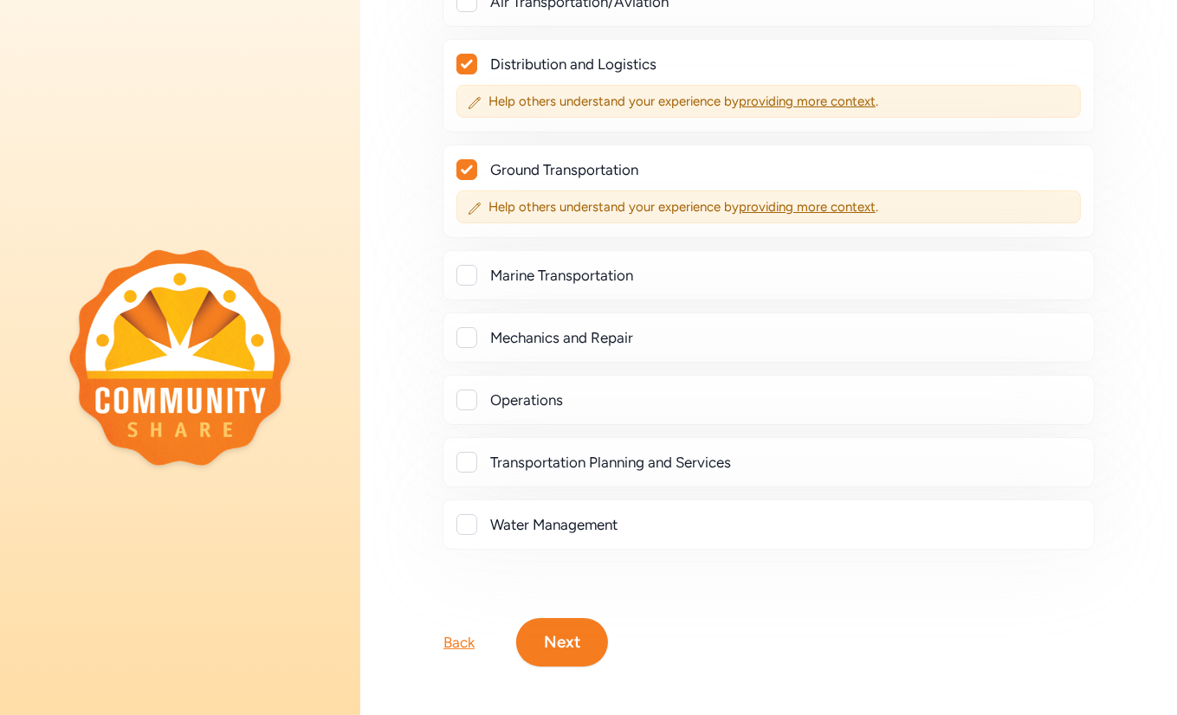
click at [540, 563] on button "Next" at bounding box center [562, 642] width 92 height 49
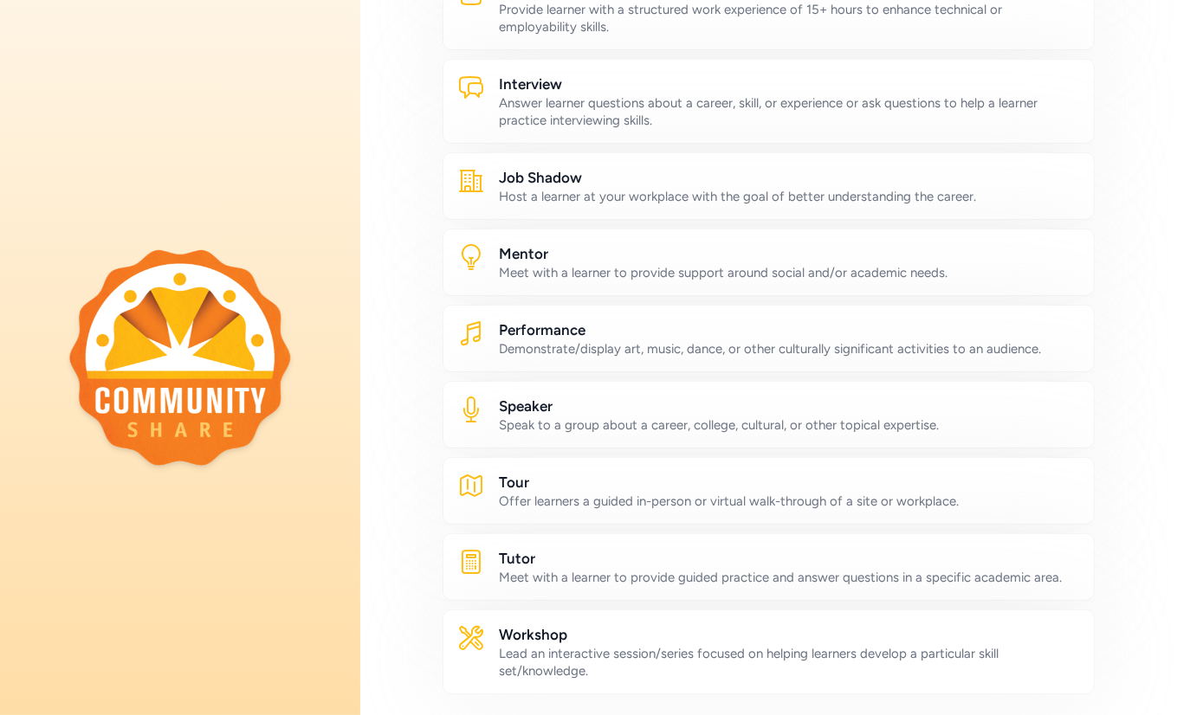
scroll to position [863, 0]
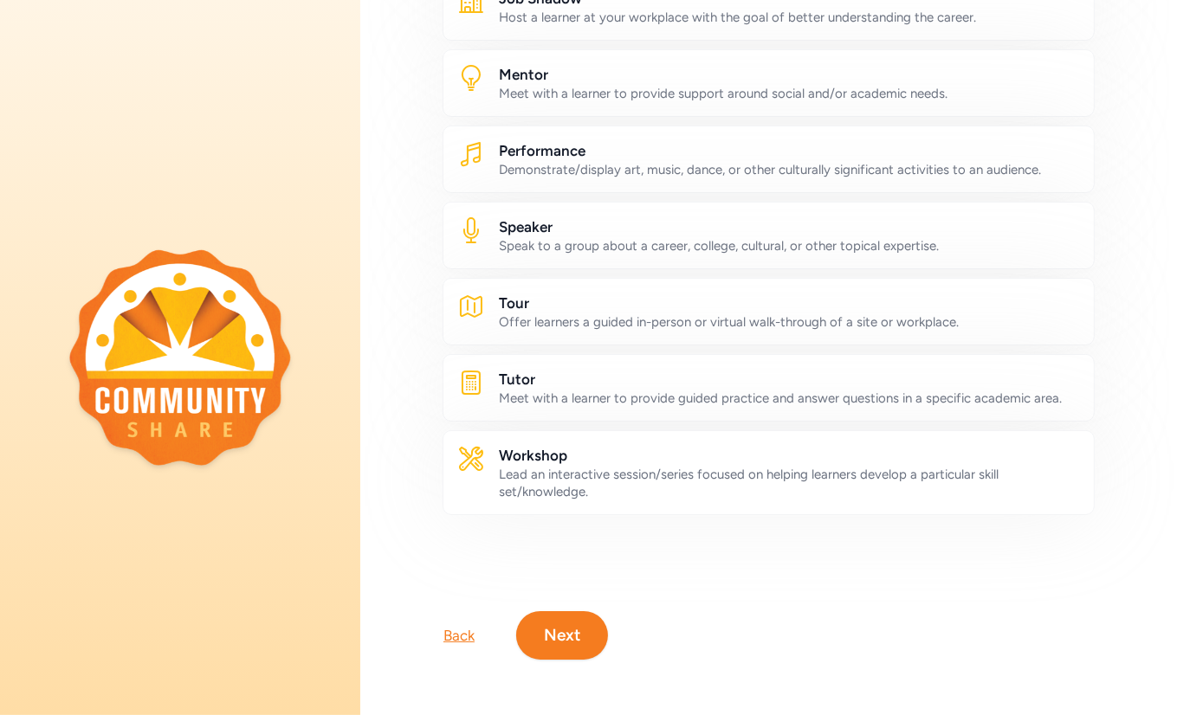
click at [565, 563] on button "Next" at bounding box center [562, 636] width 92 height 49
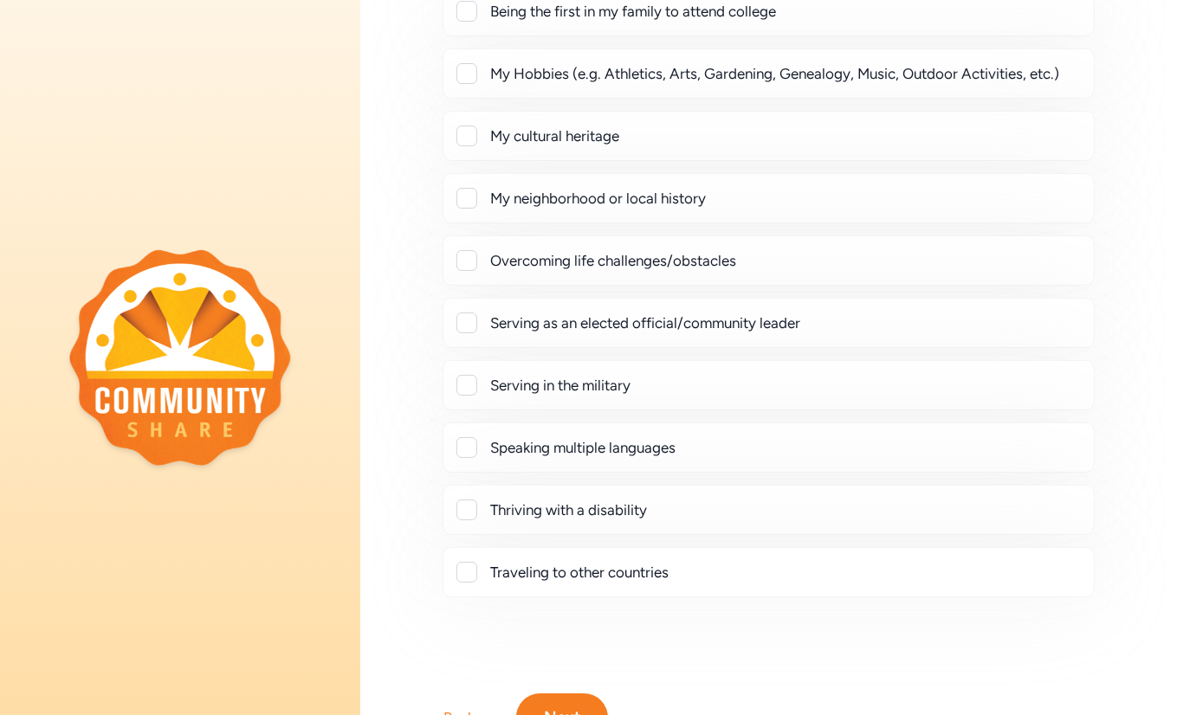
scroll to position [323, 0]
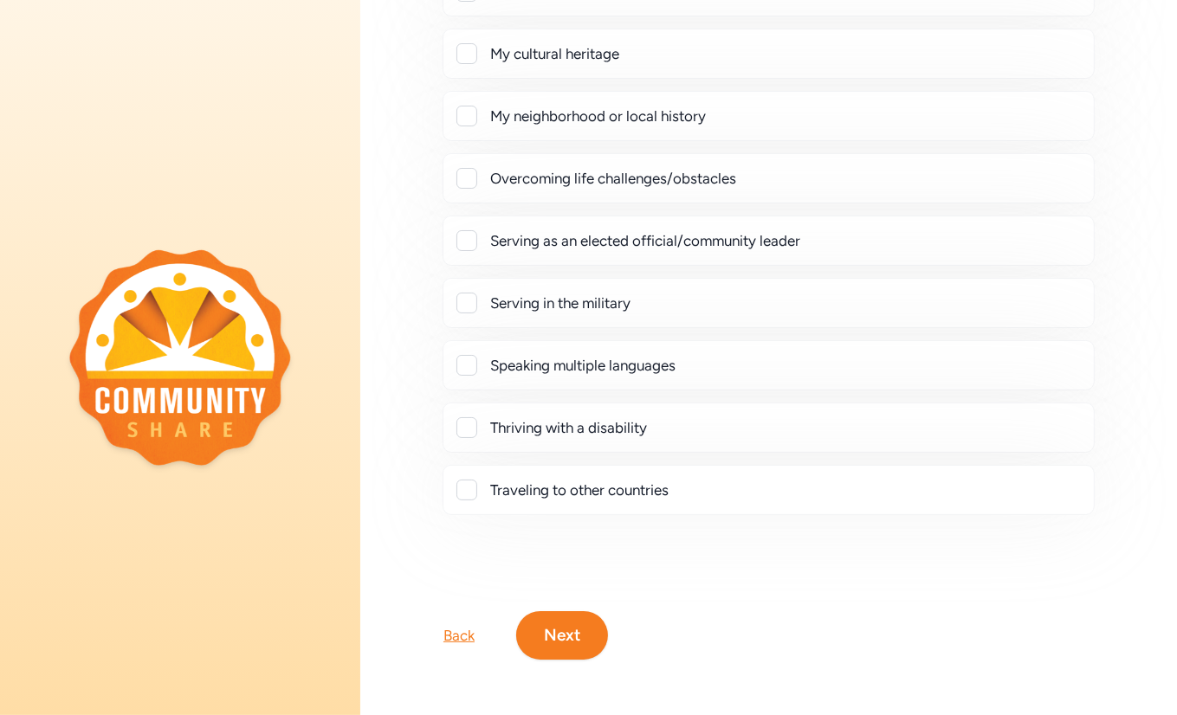
click at [560, 563] on button "Next" at bounding box center [562, 636] width 92 height 49
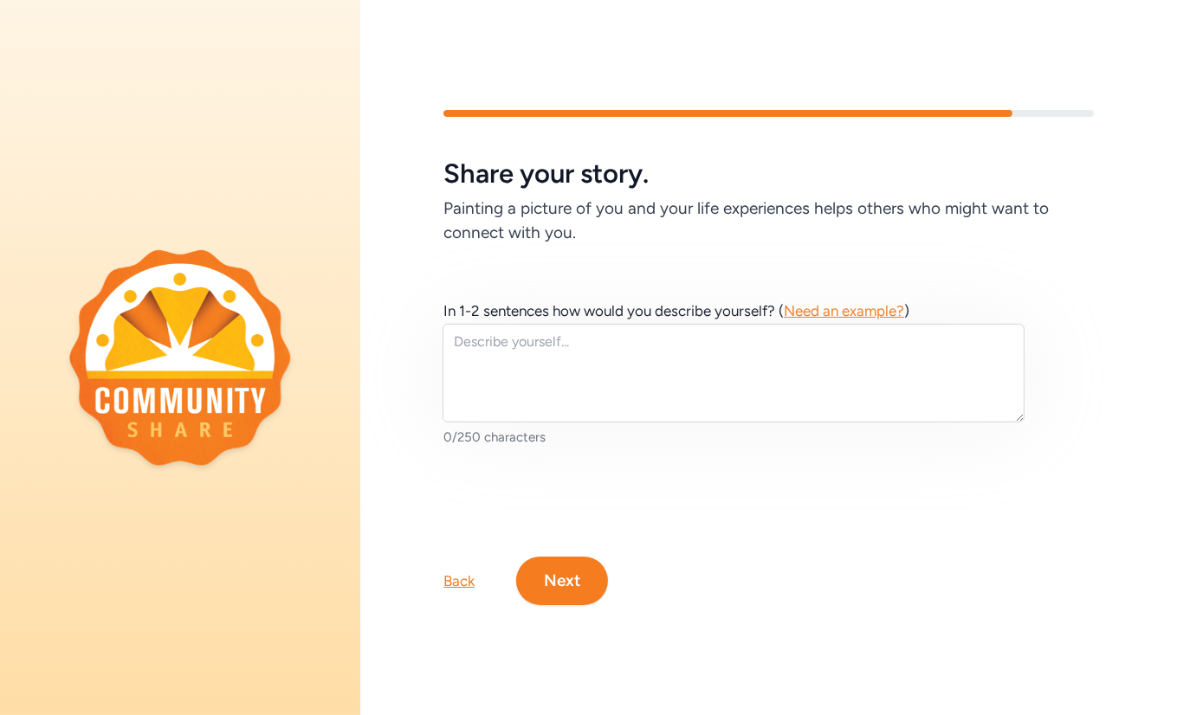
click at [565, 562] on button "Next" at bounding box center [562, 581] width 92 height 49
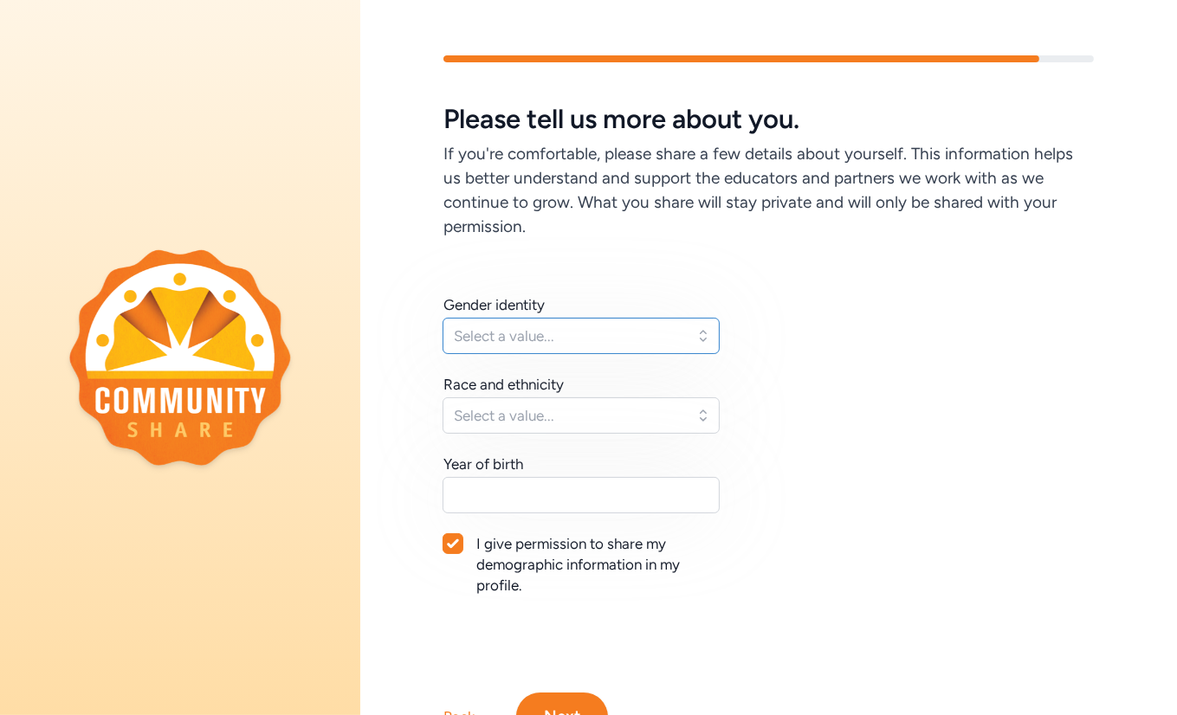
click at [653, 335] on span "Select a value..." at bounding box center [569, 336] width 230 height 21
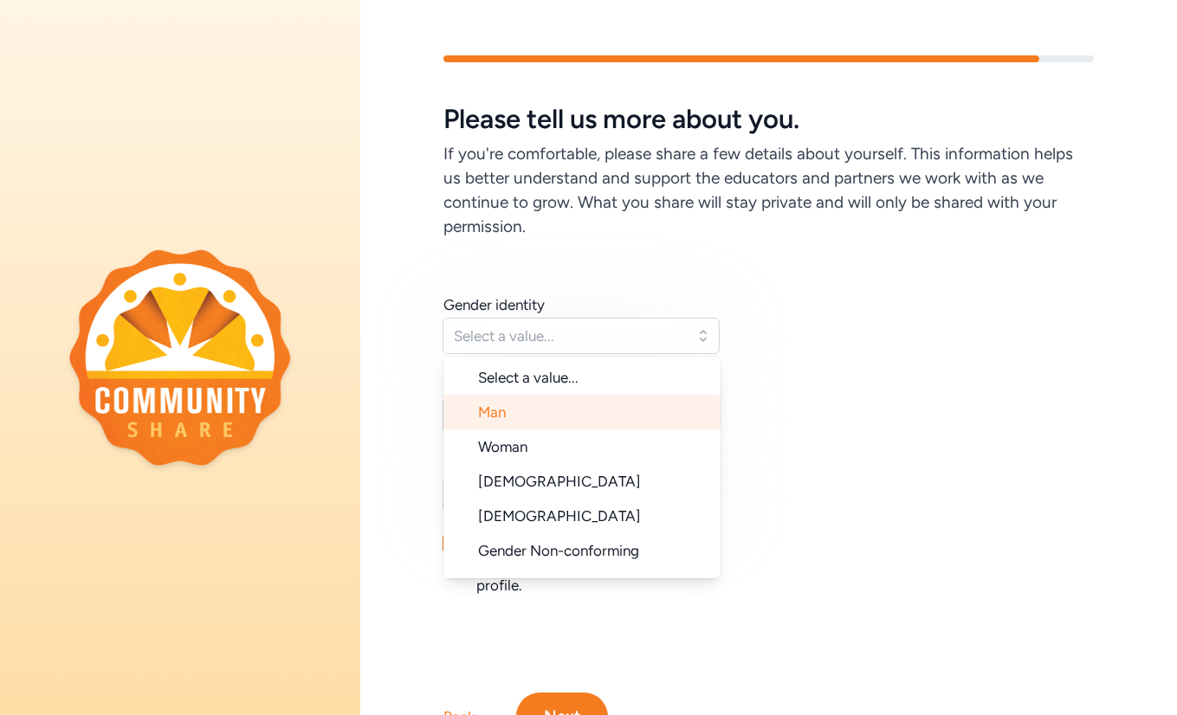
click at [547, 413] on li "Man" at bounding box center [581, 412] width 277 height 35
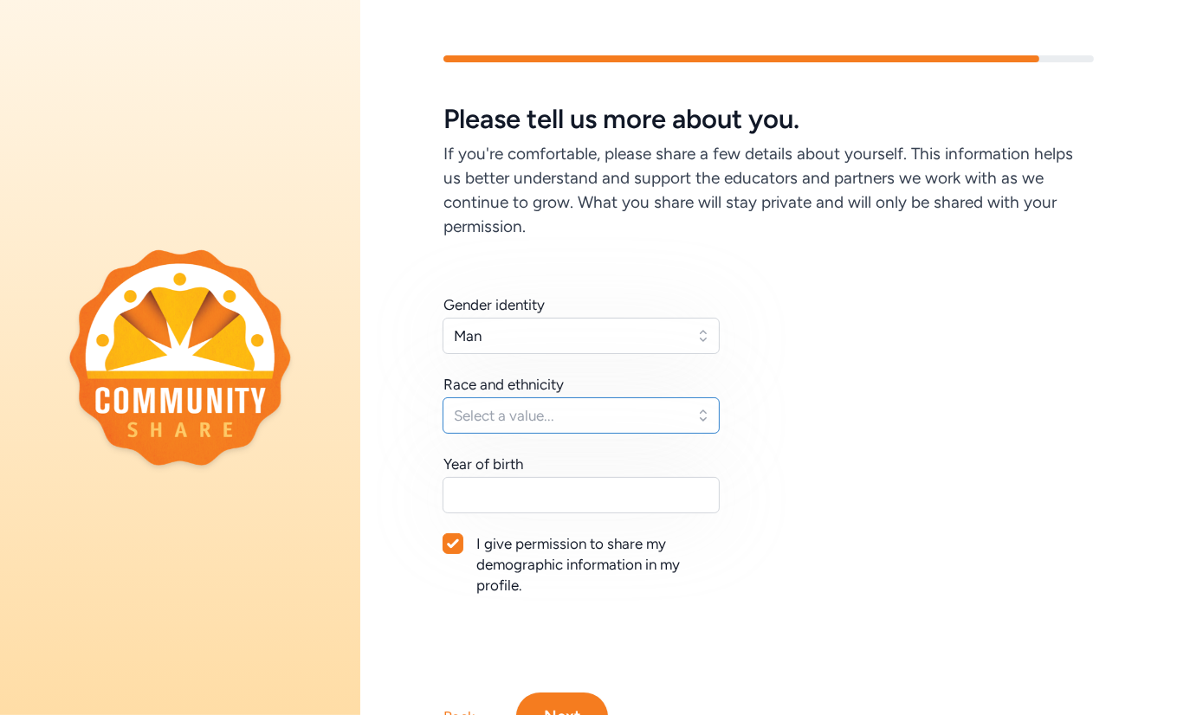
click at [553, 415] on span "Select a value..." at bounding box center [569, 415] width 230 height 21
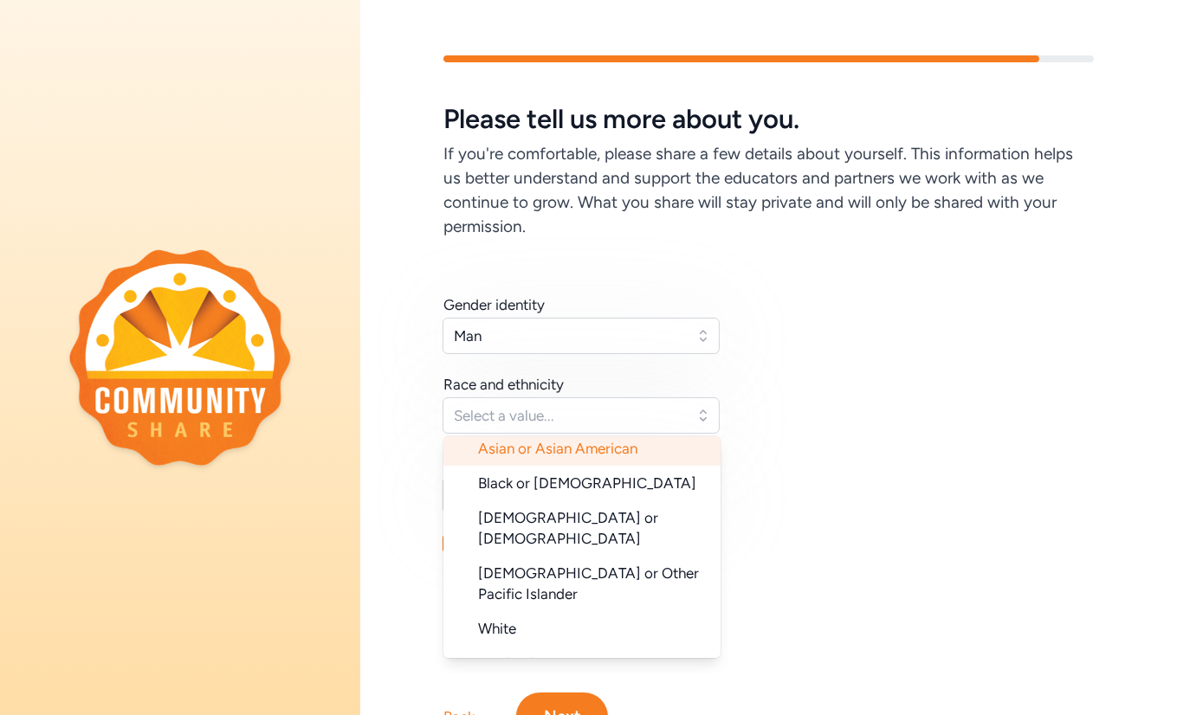
scroll to position [125, 0]
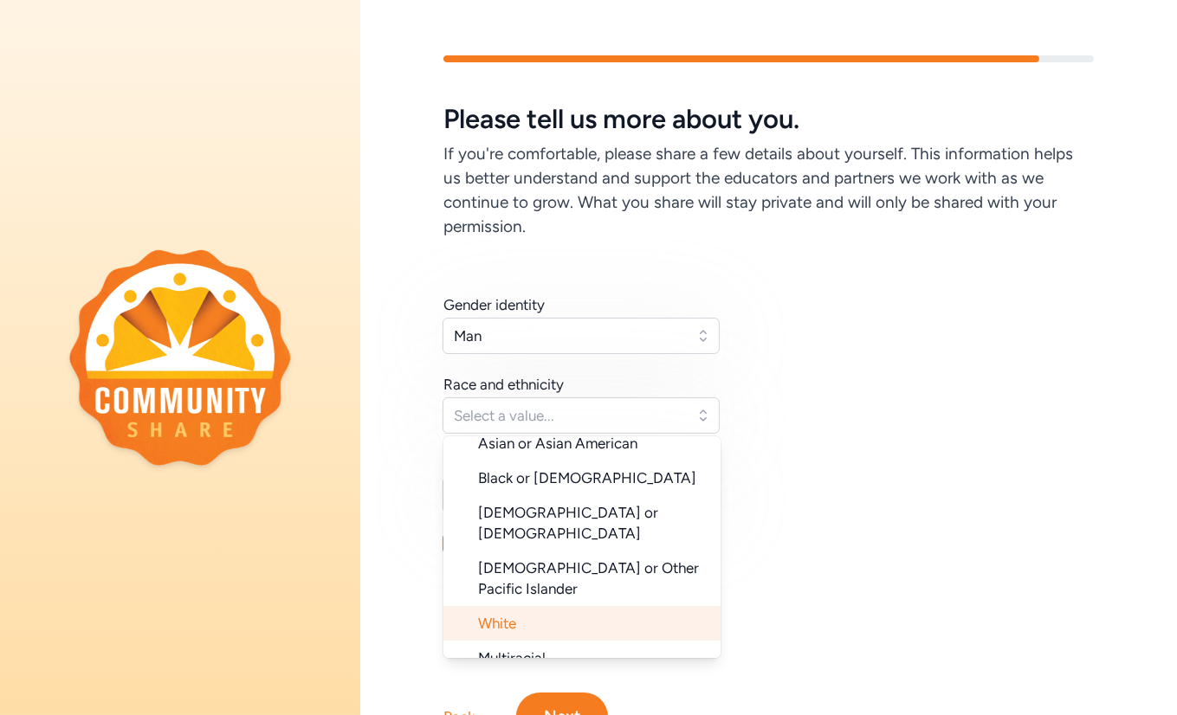
click at [509, 563] on span "White" at bounding box center [497, 623] width 38 height 17
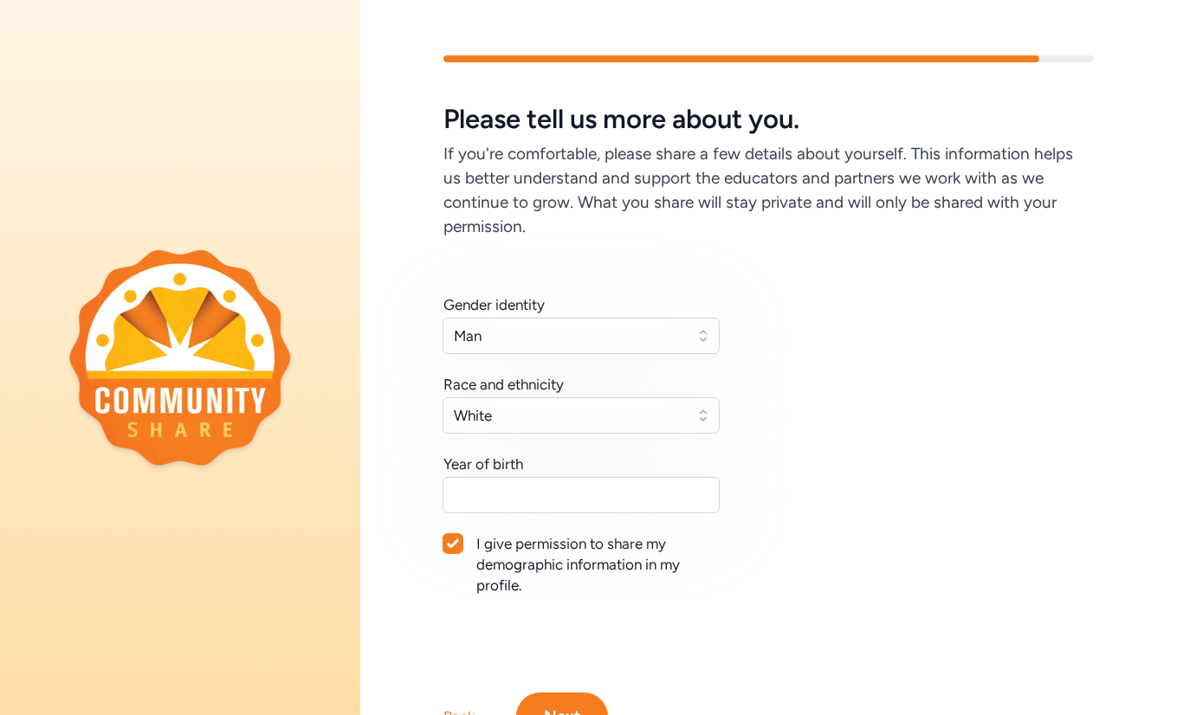
click at [891, 510] on div "Gender identity Man Race and ethnicity White Year of birth I give permission to…" at bounding box center [768, 465] width 650 height 343
click at [695, 494] on input "text" at bounding box center [581, 495] width 277 height 36
type input "1979"
click at [926, 533] on div "Gender identity Man Race and ethnicity White Year of birth 1979 I give permissi…" at bounding box center [768, 465] width 650 height 343
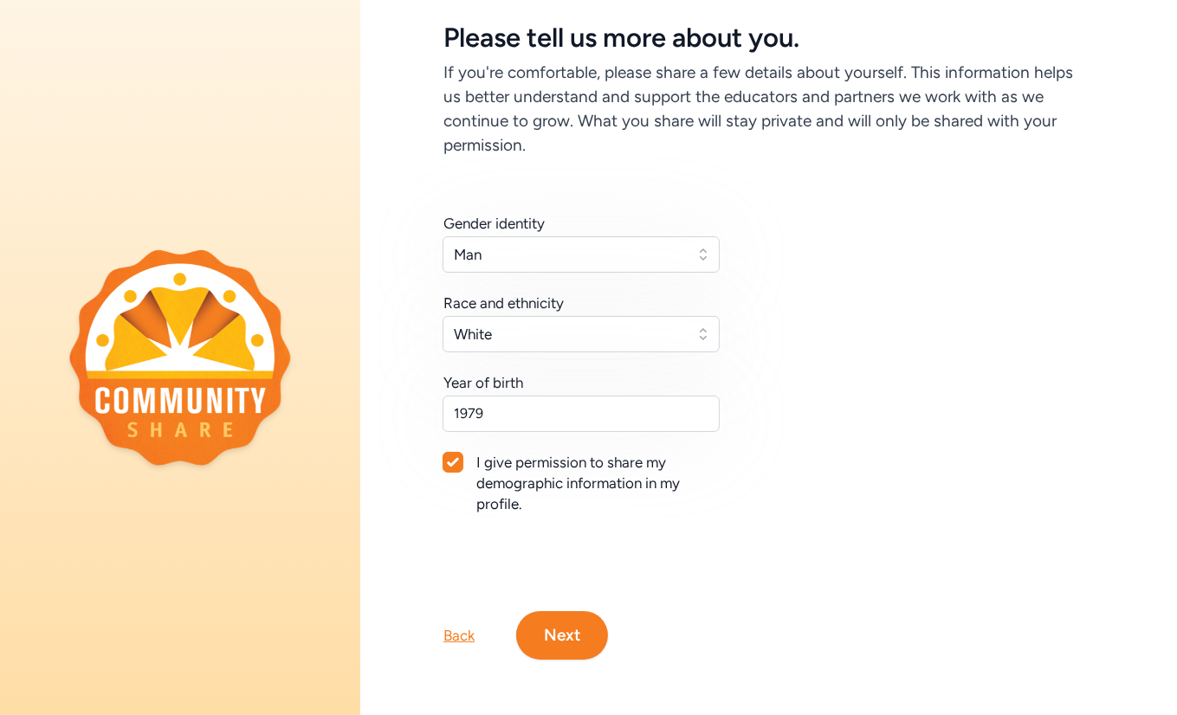
click at [547, 563] on button "Next" at bounding box center [562, 636] width 92 height 49
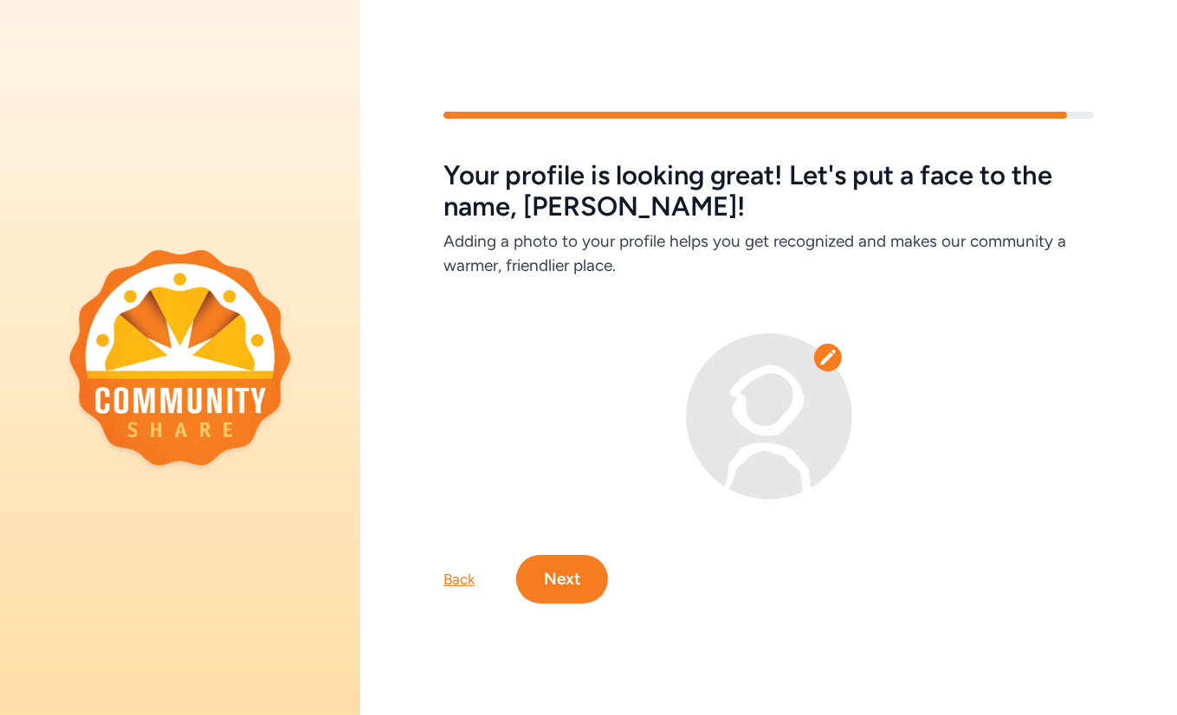
click at [549, 555] on button "Next" at bounding box center [562, 579] width 92 height 49
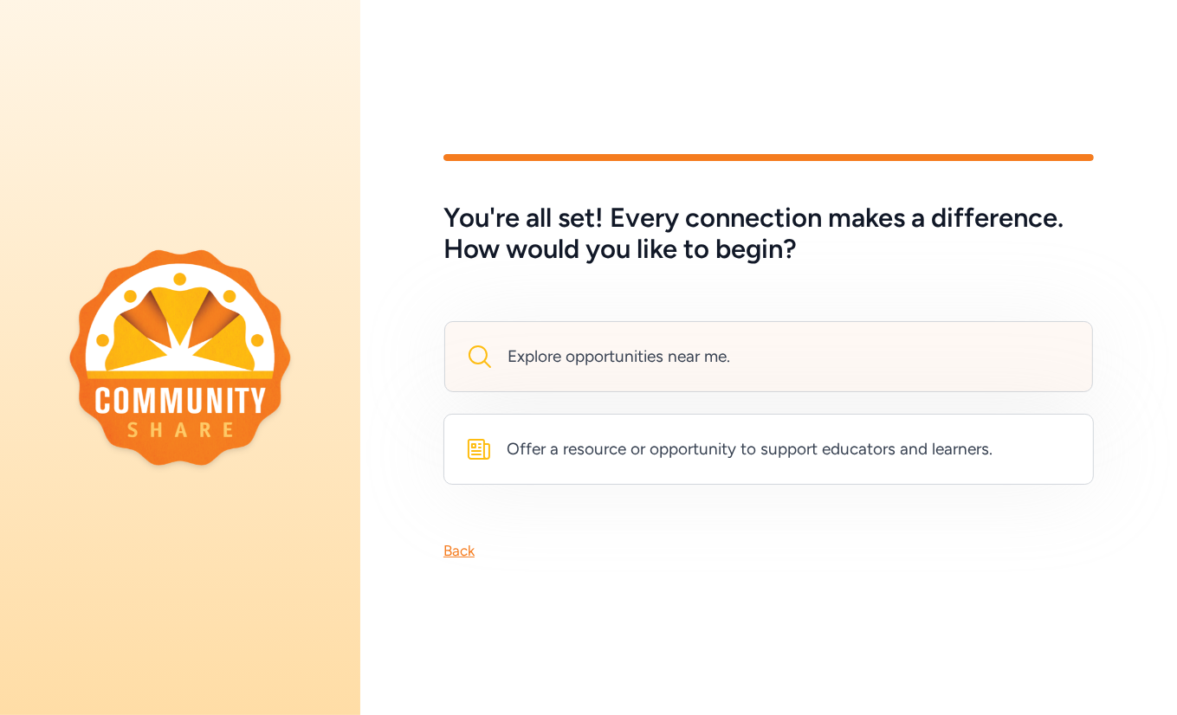
click at [662, 330] on div "Explore opportunities near me." at bounding box center [768, 356] width 649 height 71
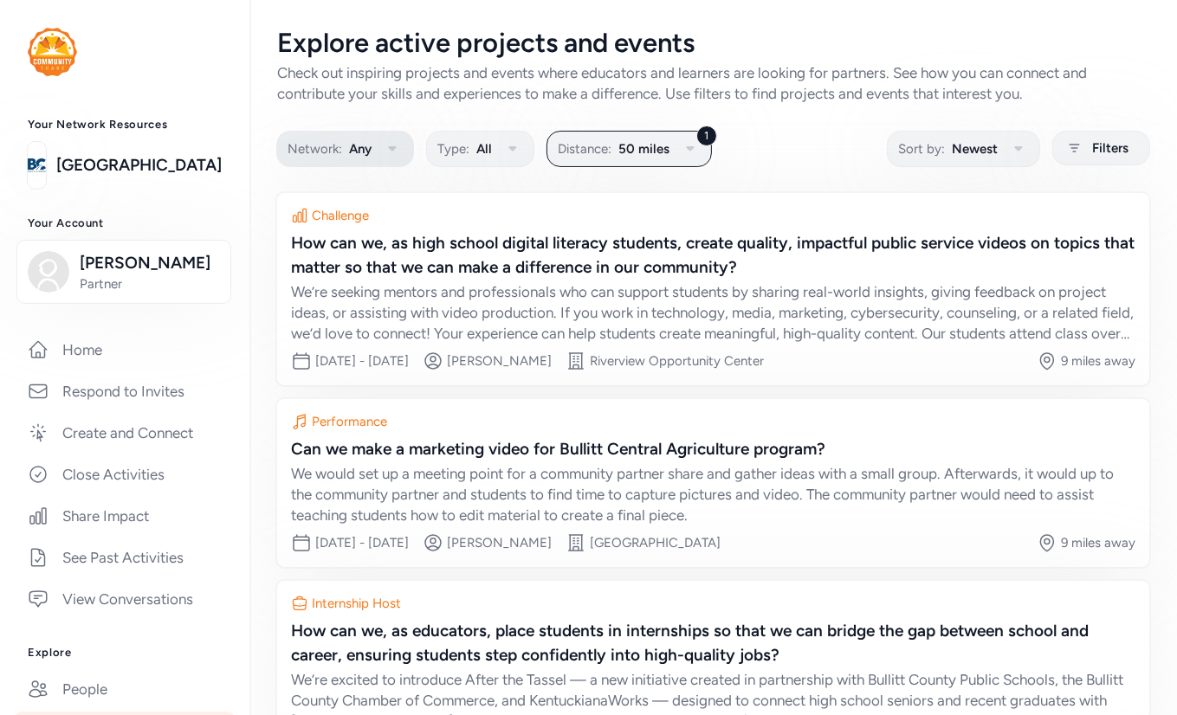
click at [369, 158] on span "Any" at bounding box center [360, 149] width 23 height 21
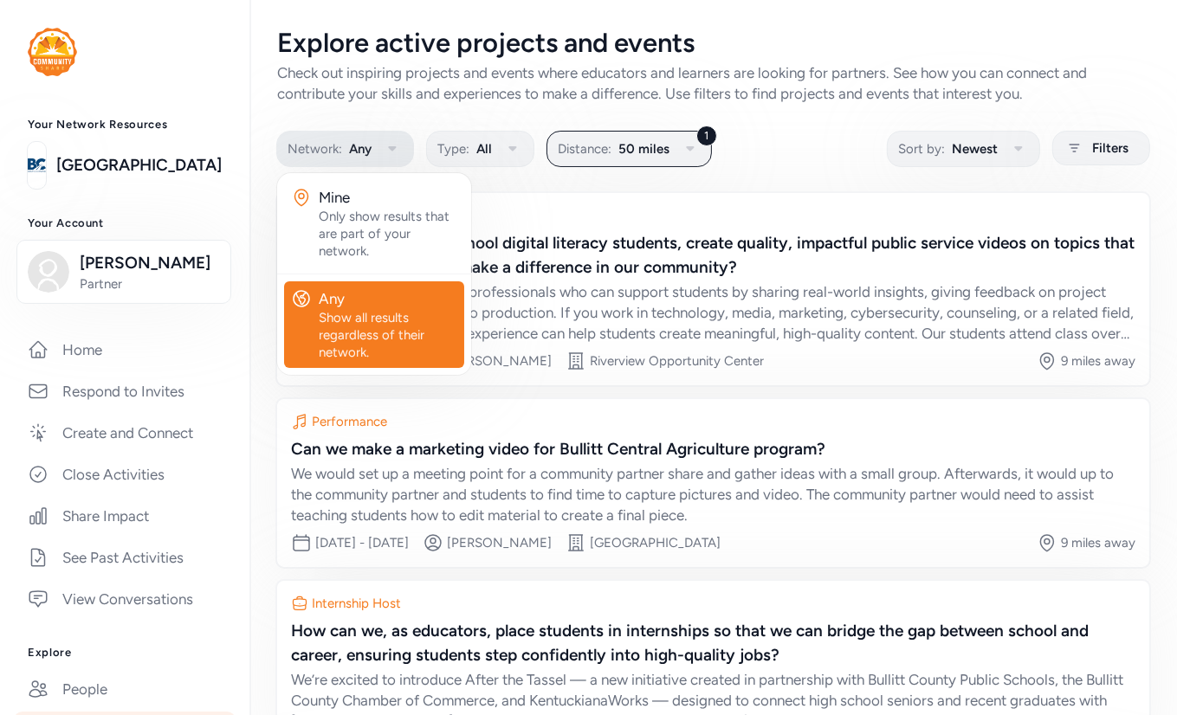
click at [369, 158] on span "Any" at bounding box center [360, 149] width 23 height 21
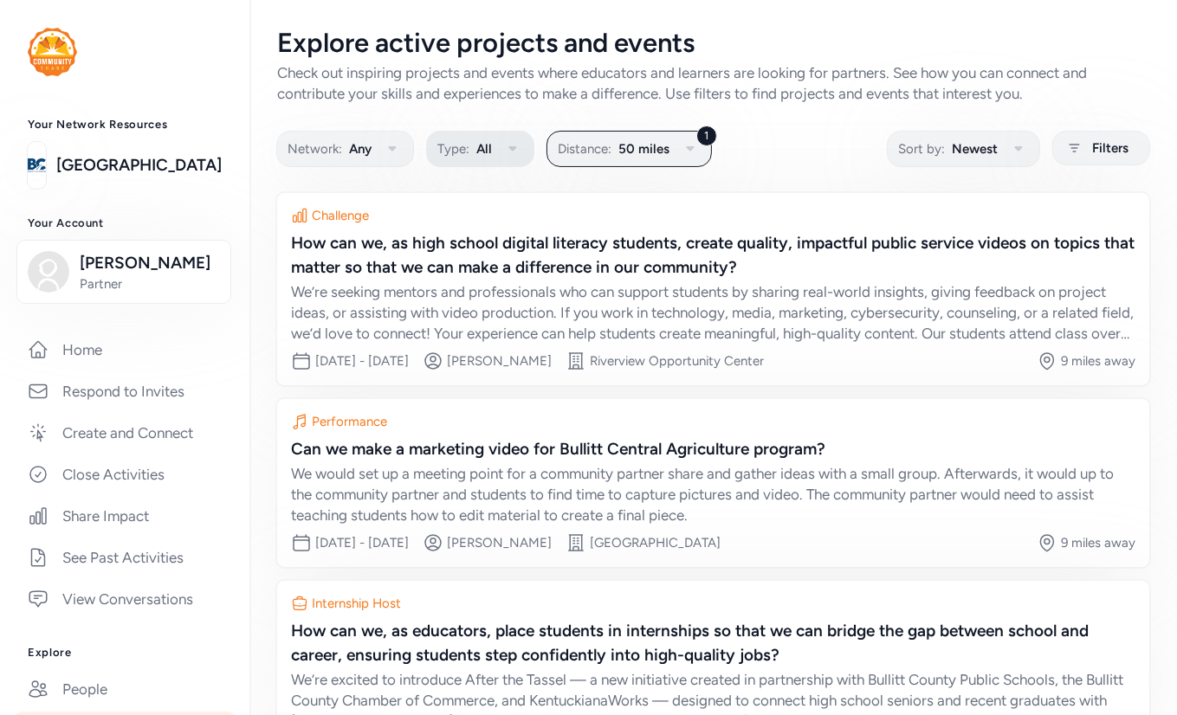
click at [475, 166] on button "Type: All" at bounding box center [480, 149] width 108 height 36
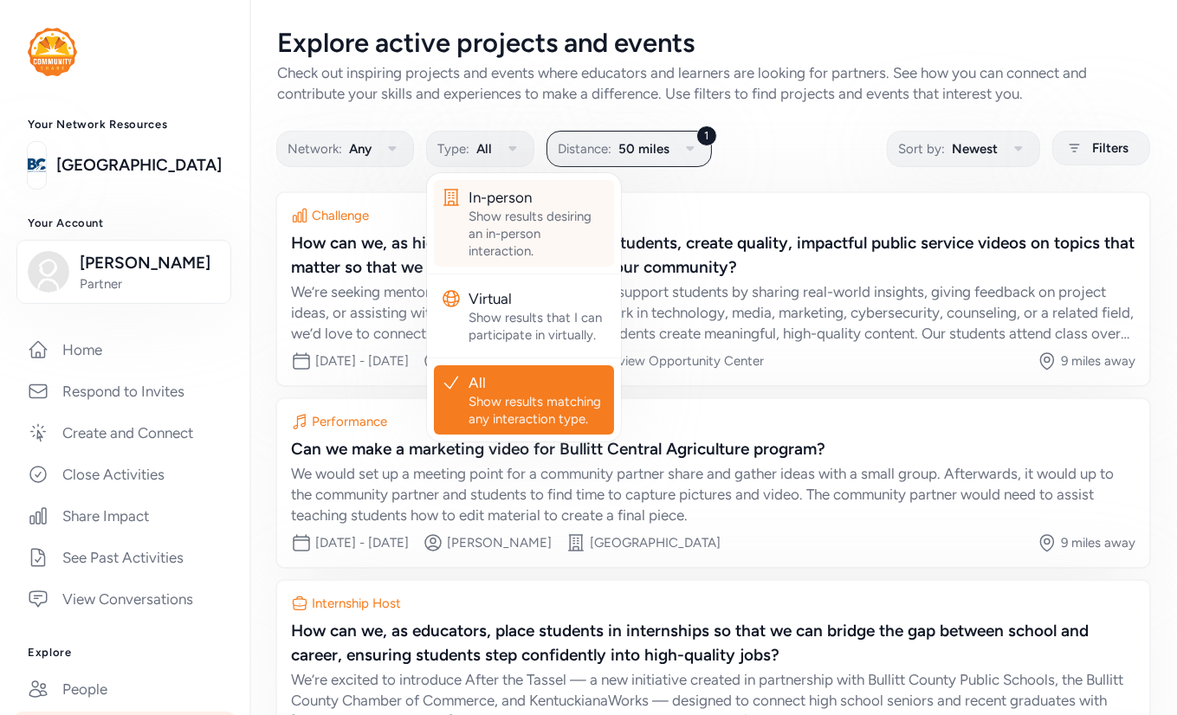
click at [515, 242] on div "Show results desiring an in-person interaction." at bounding box center [538, 234] width 139 height 52
